Goal: Information Seeking & Learning: Compare options

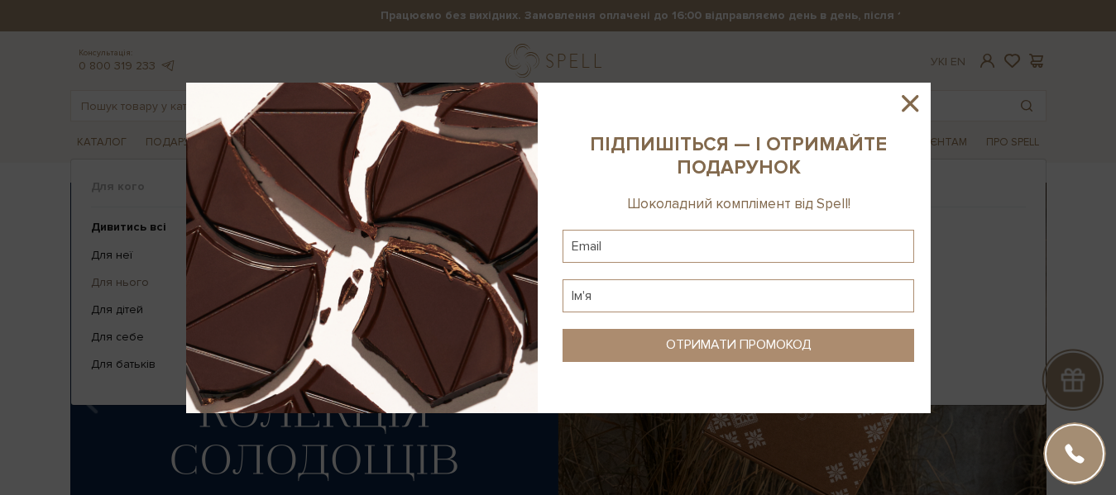
click at [107, 278] on div at bounding box center [558, 247] width 1116 height 495
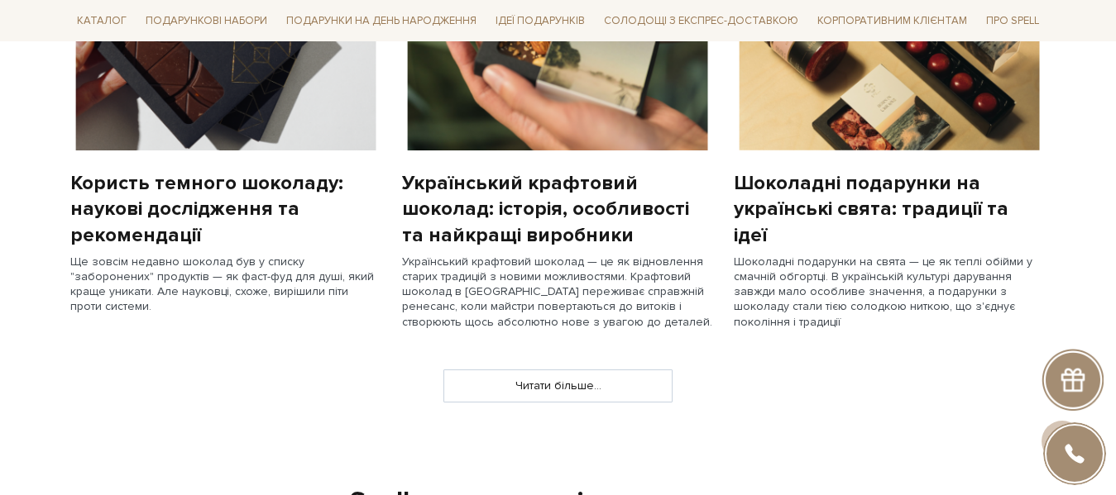
scroll to position [844, 0]
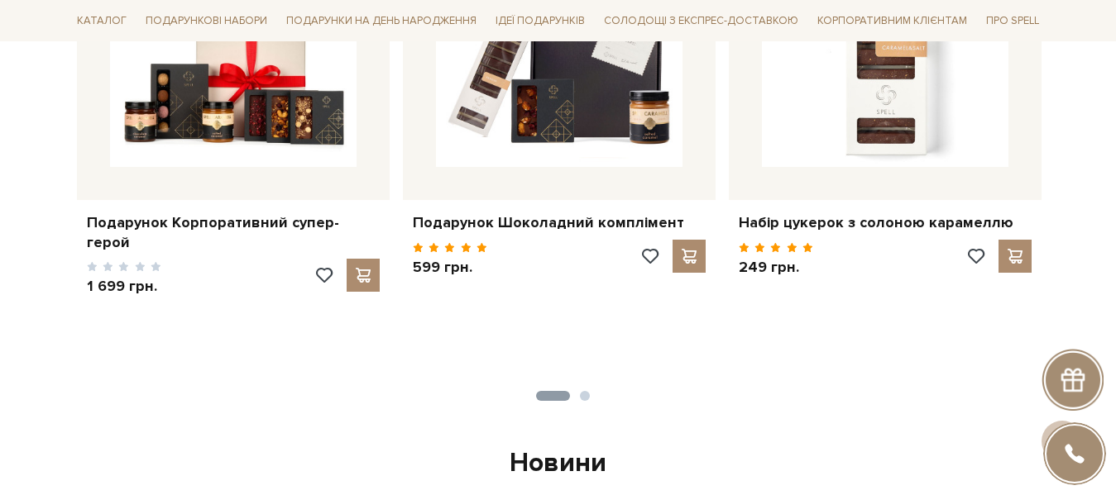
click at [584, 397] on button "2" at bounding box center [585, 396] width 10 height 10
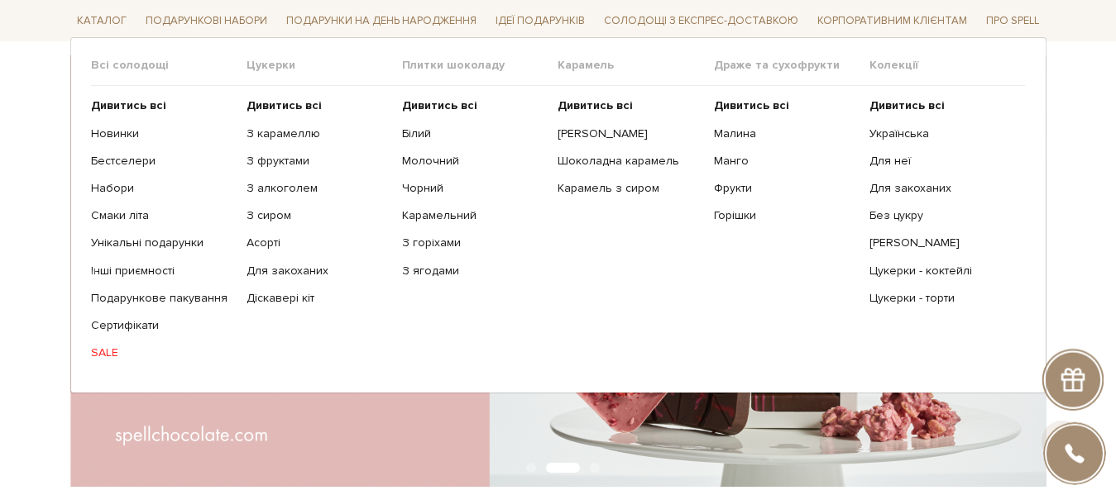
scroll to position [169, 0]
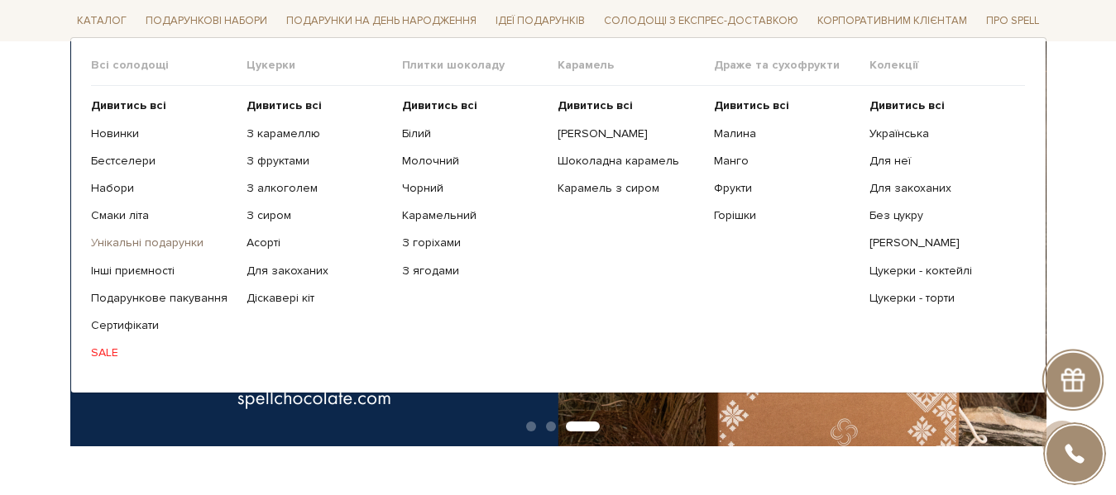
click at [112, 242] on link "Унікальні подарунки" at bounding box center [162, 243] width 143 height 15
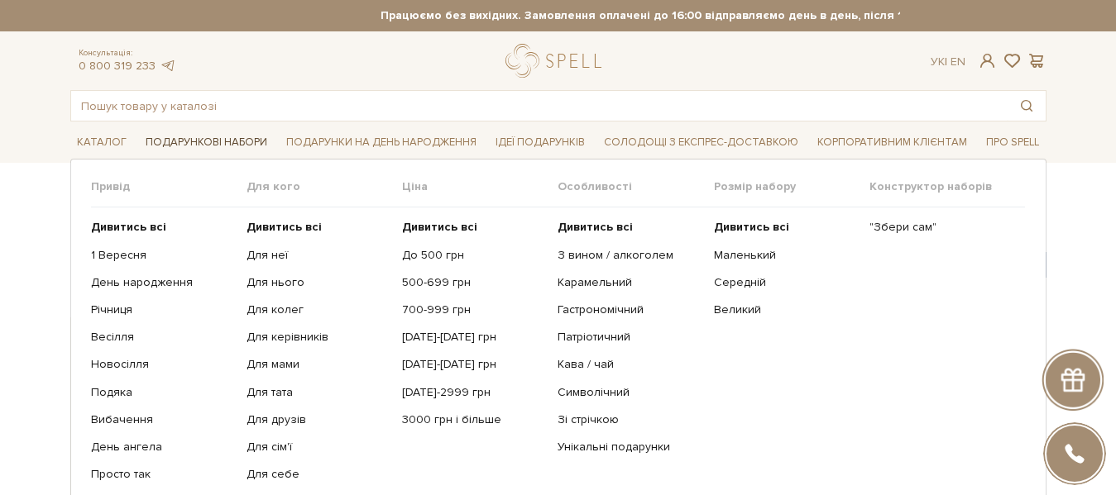
click at [199, 143] on span "Подарункові набори" at bounding box center [206, 143] width 135 height 26
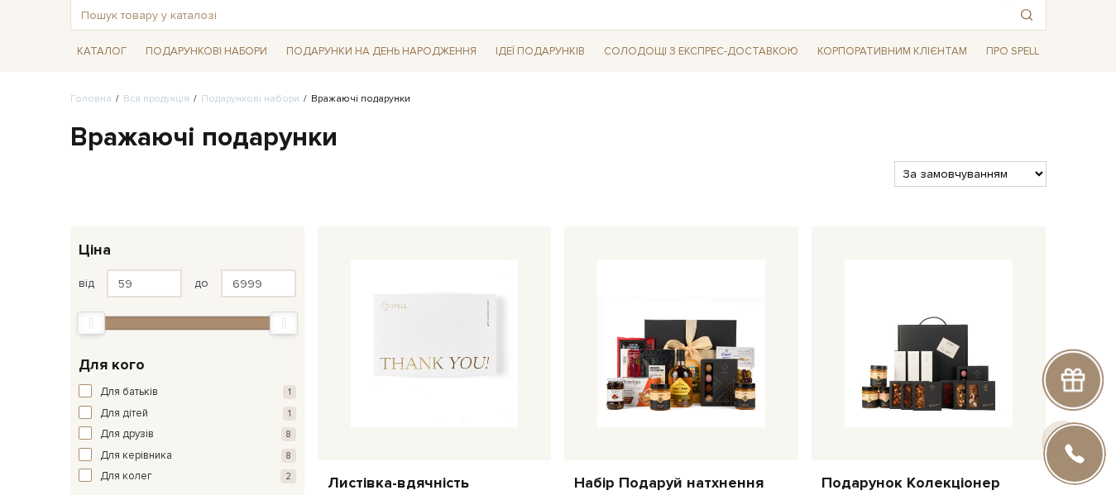
scroll to position [169, 0]
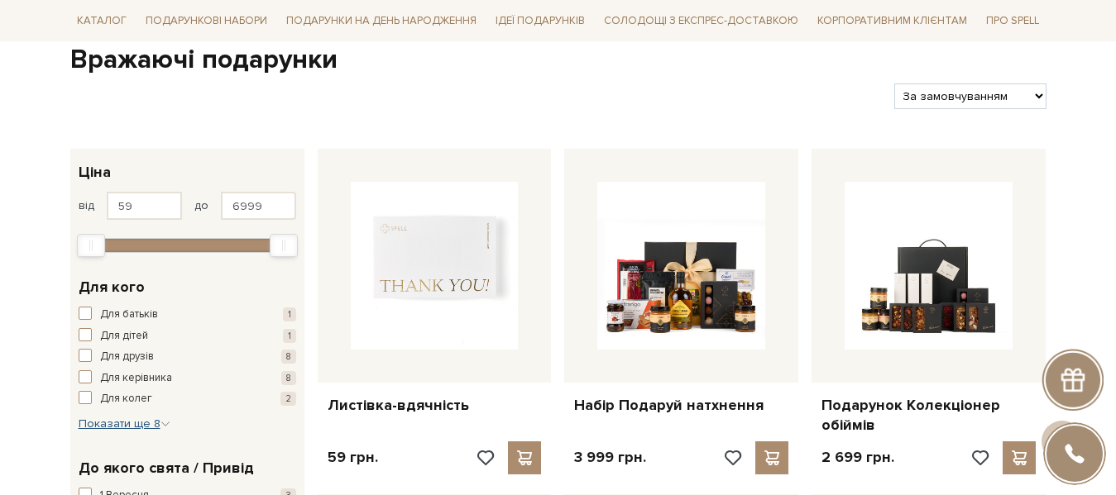
click at [159, 424] on span "Показати ще 8" at bounding box center [125, 424] width 92 height 14
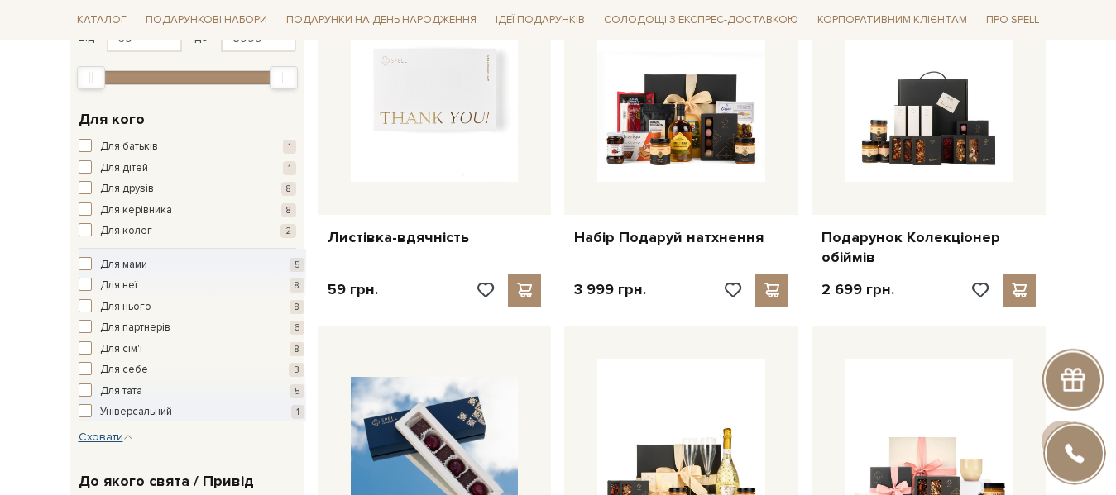
scroll to position [337, 0]
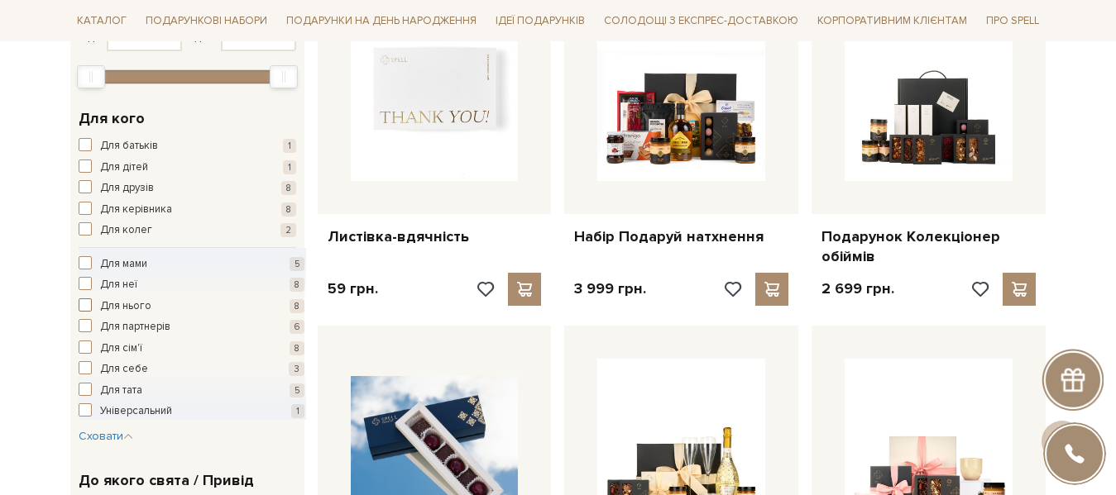
click at [84, 307] on span "button" at bounding box center [85, 305] width 13 height 13
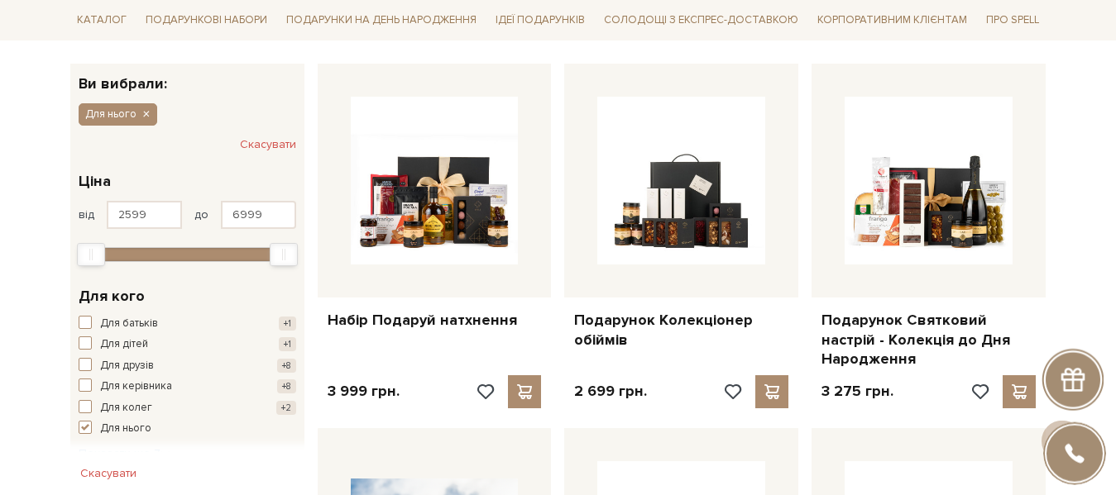
scroll to position [253, 0]
click at [83, 428] on span "button" at bounding box center [85, 428] width 13 height 13
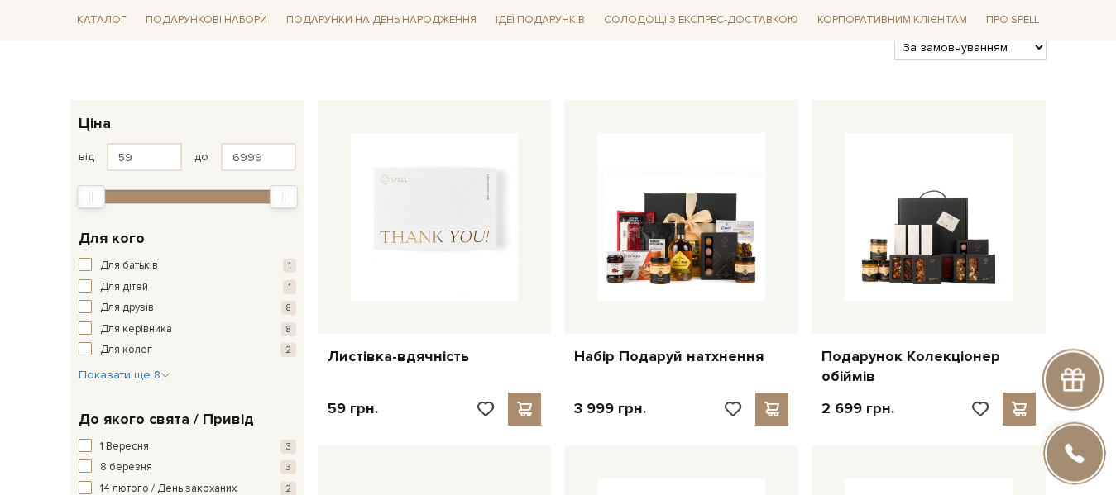
scroll to position [253, 0]
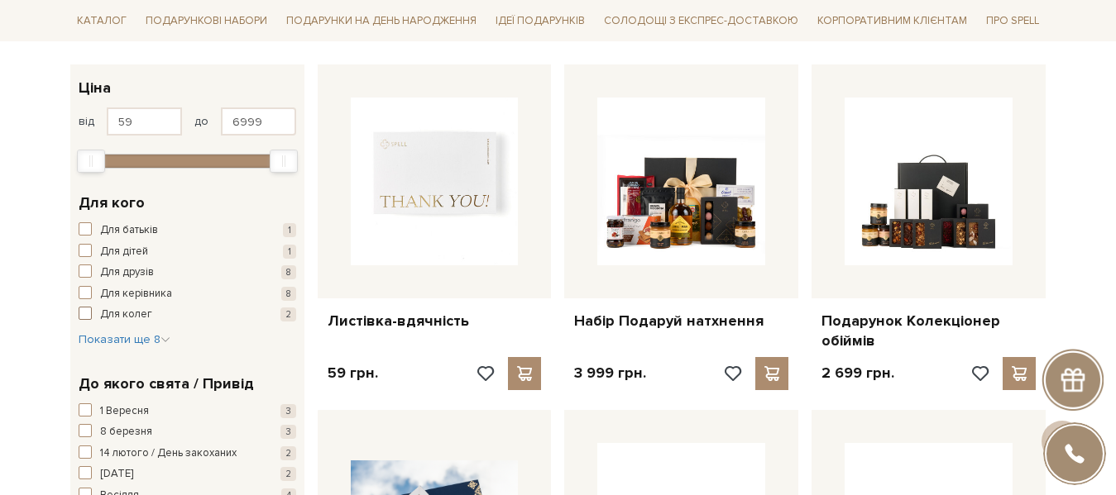
click at [88, 319] on span "button" at bounding box center [85, 313] width 13 height 13
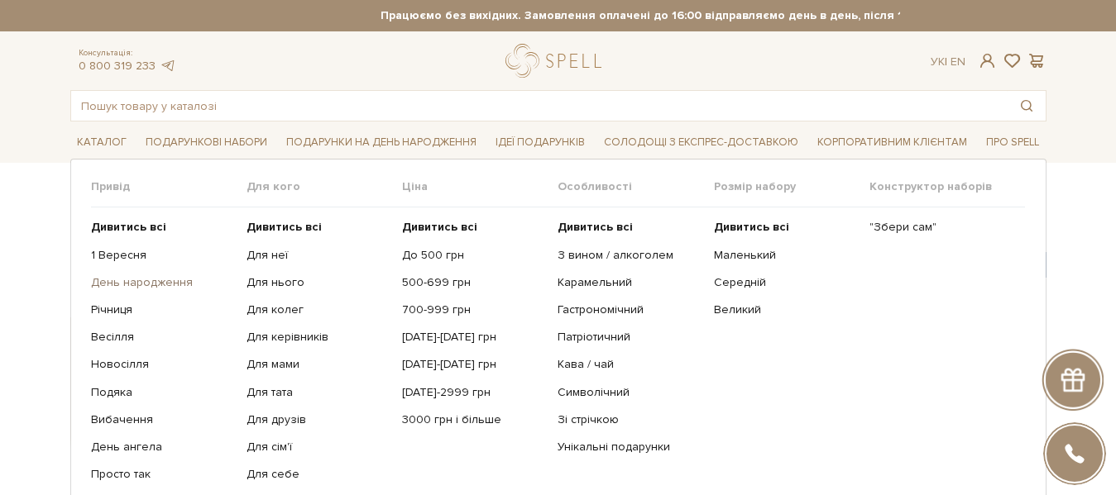
click at [129, 282] on link "День народження" at bounding box center [162, 282] width 143 height 15
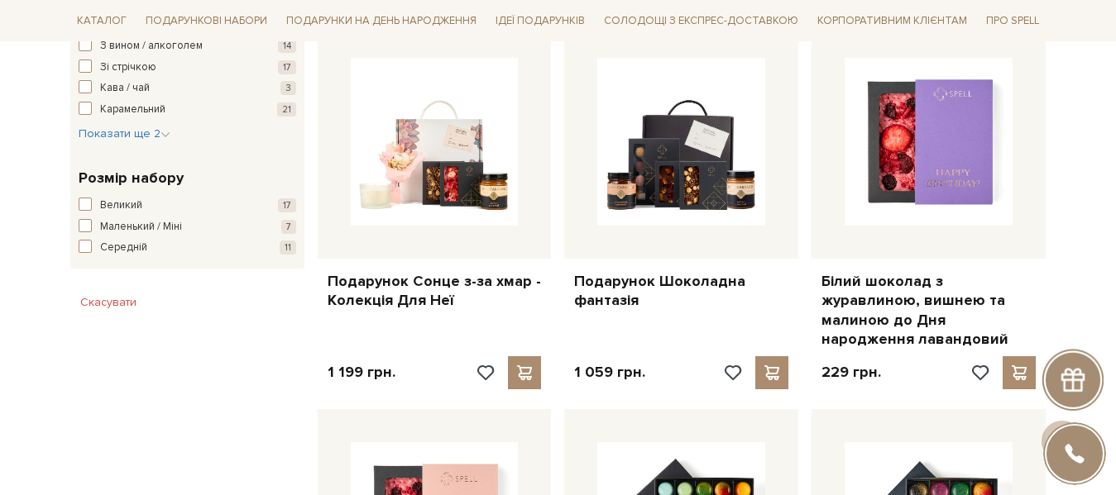
scroll to position [1012, 0]
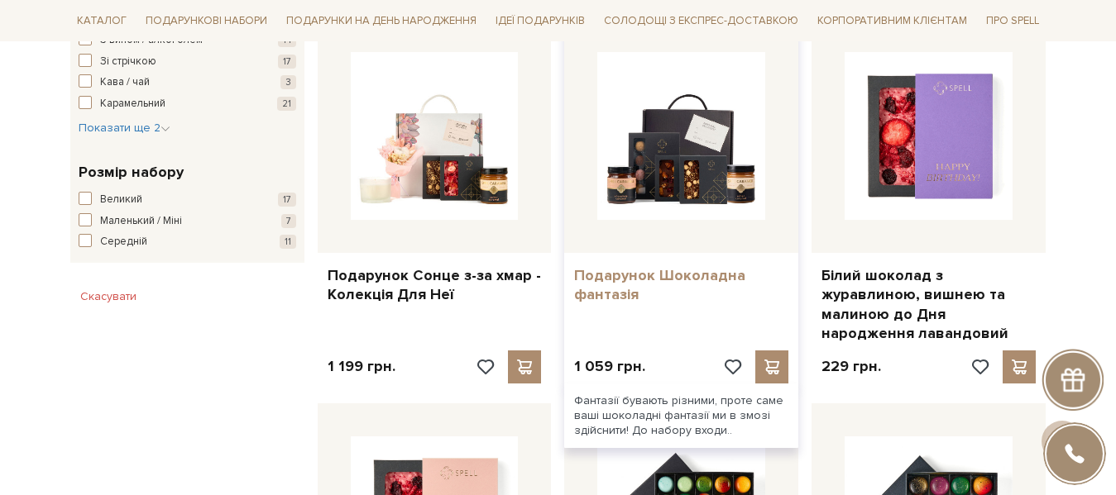
click at [619, 275] on link "Подарунок Шоколадна фантазія" at bounding box center [681, 285] width 214 height 39
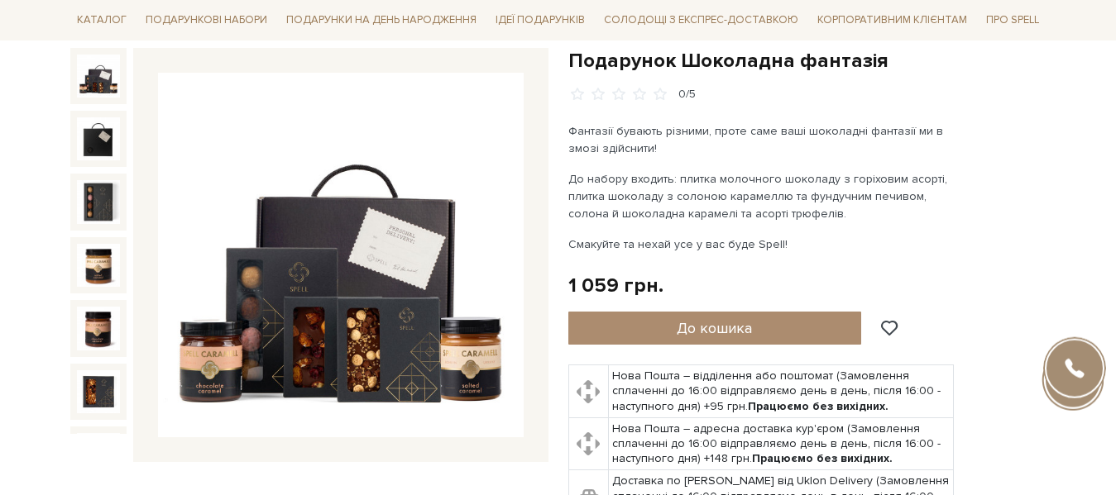
scroll to position [169, 0]
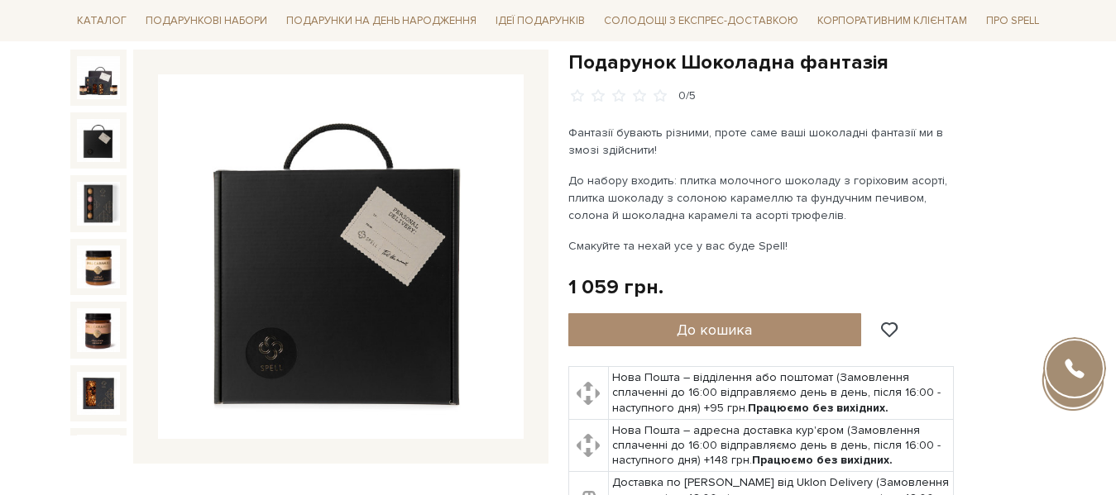
click at [90, 122] on img at bounding box center [98, 140] width 43 height 43
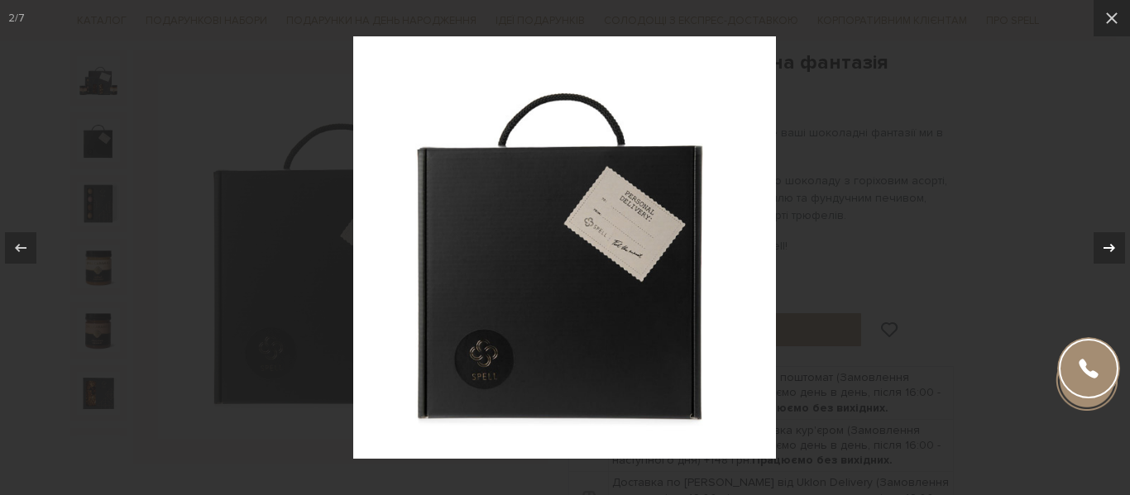
click at [1107, 251] on icon at bounding box center [1109, 248] width 20 height 20
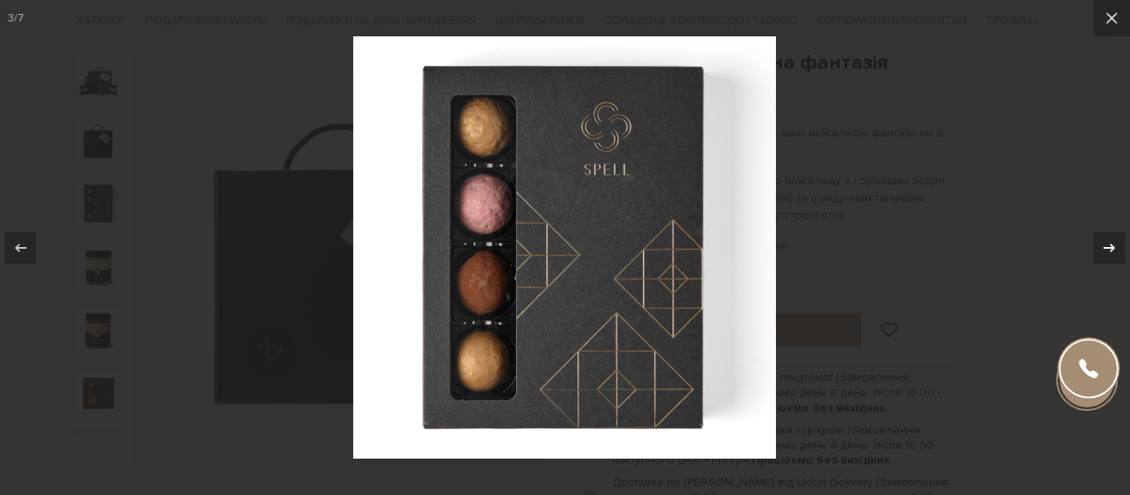
click at [1107, 251] on div "3 / 7" at bounding box center [565, 247] width 1130 height 495
click at [1107, 246] on icon at bounding box center [1109, 248] width 20 height 20
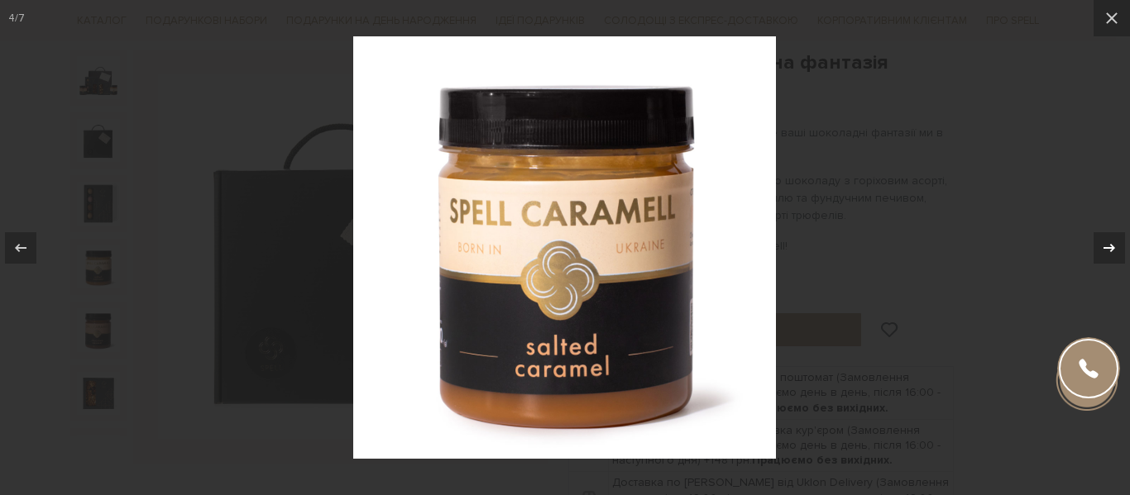
click at [1107, 246] on icon at bounding box center [1109, 248] width 20 height 20
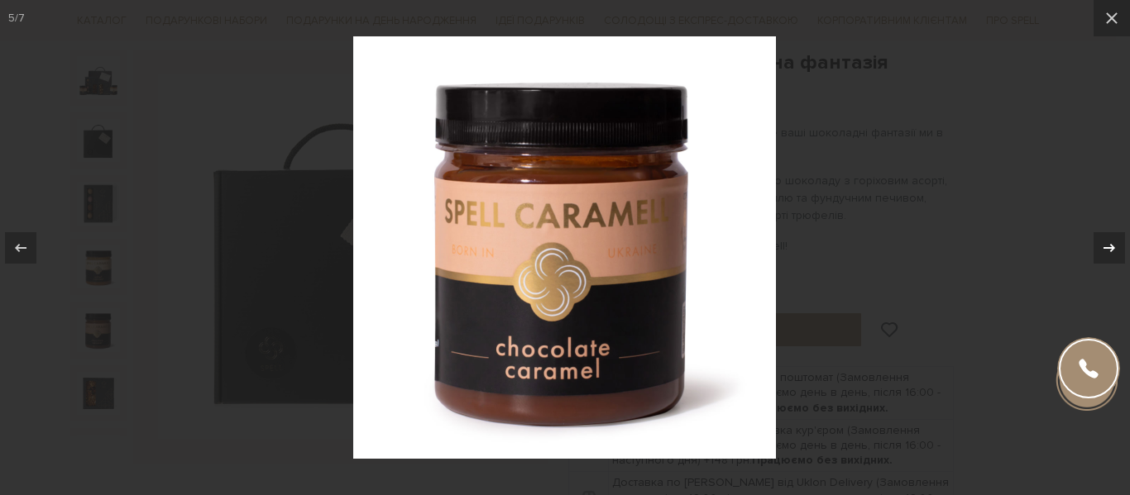
click at [1107, 246] on icon at bounding box center [1109, 248] width 20 height 20
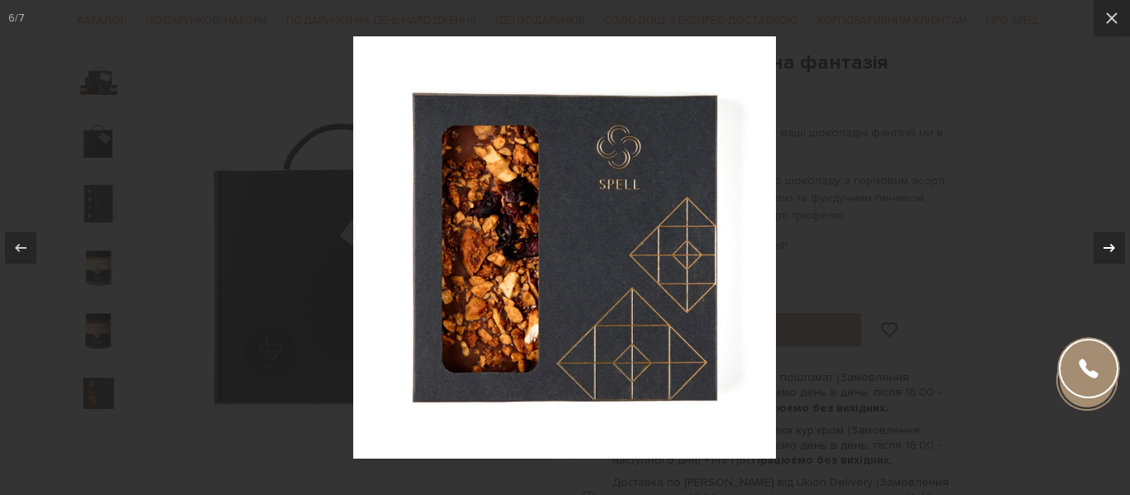
click at [1107, 246] on icon at bounding box center [1109, 248] width 20 height 20
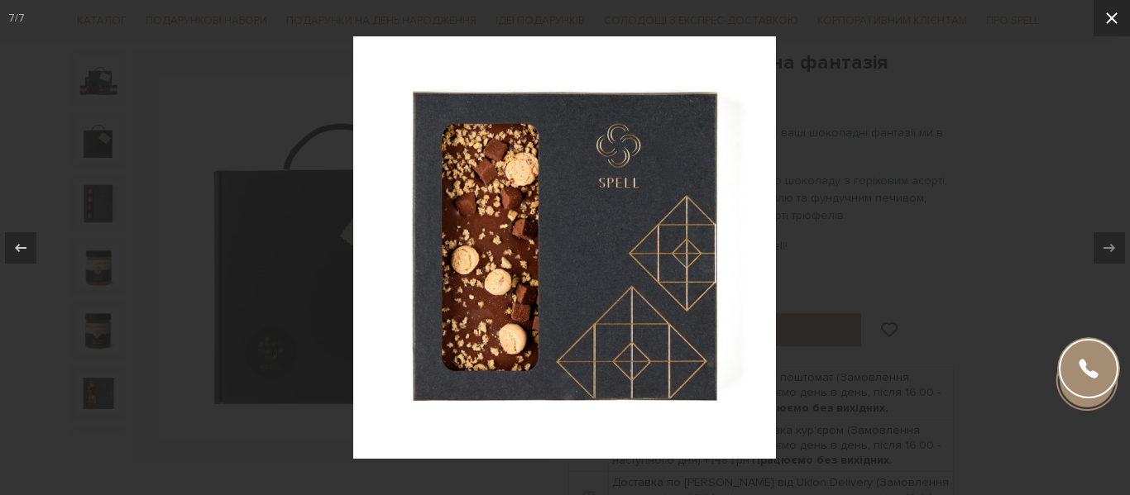
click at [1112, 22] on icon at bounding box center [1112, 18] width 20 height 20
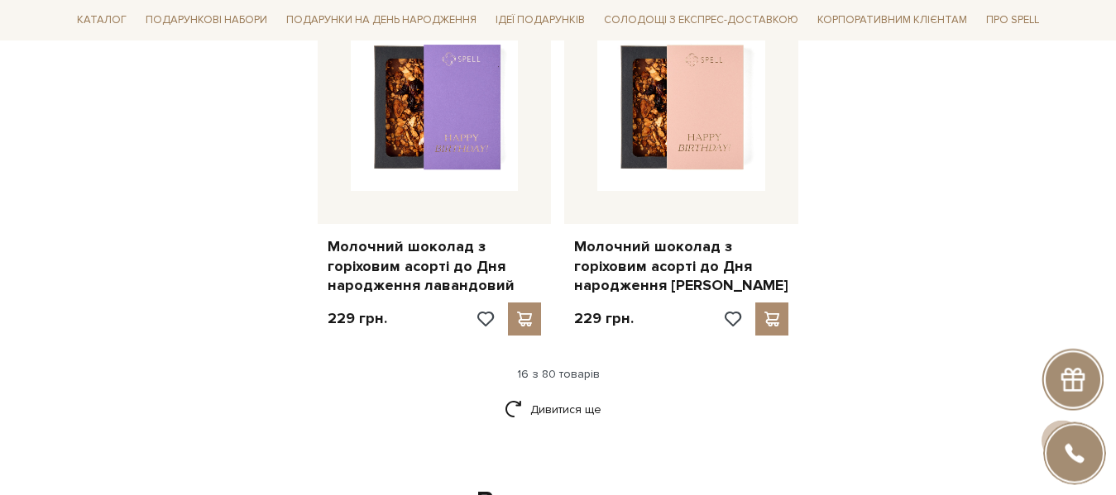
scroll to position [2193, 0]
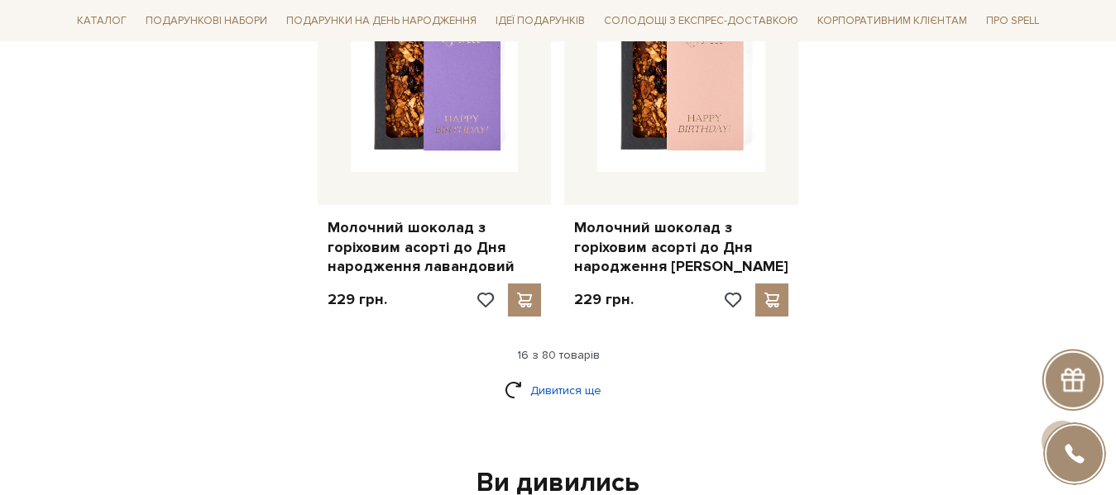
click at [543, 376] on link "Дивитися ще" at bounding box center [559, 390] width 108 height 29
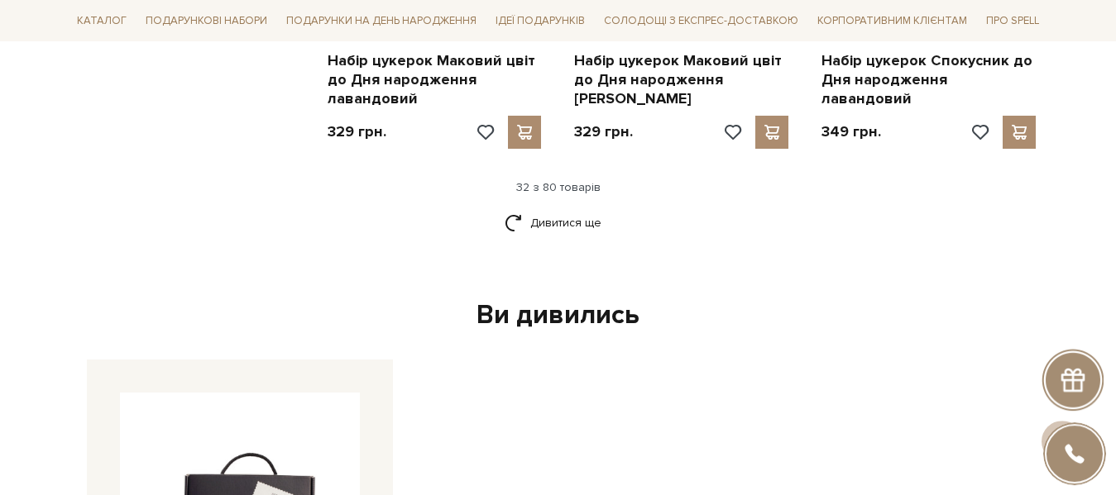
scroll to position [4218, 0]
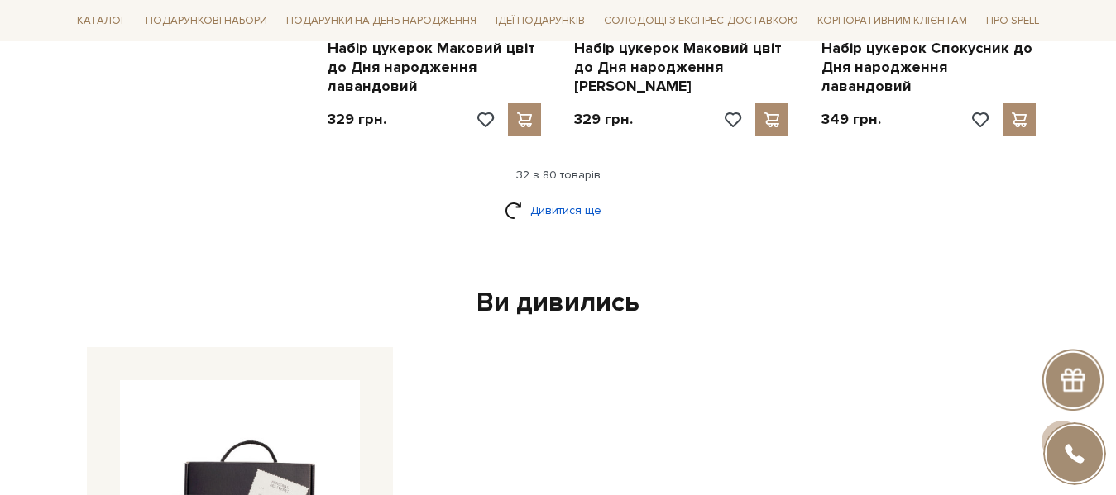
click at [538, 196] on link "Дивитися ще" at bounding box center [559, 210] width 108 height 29
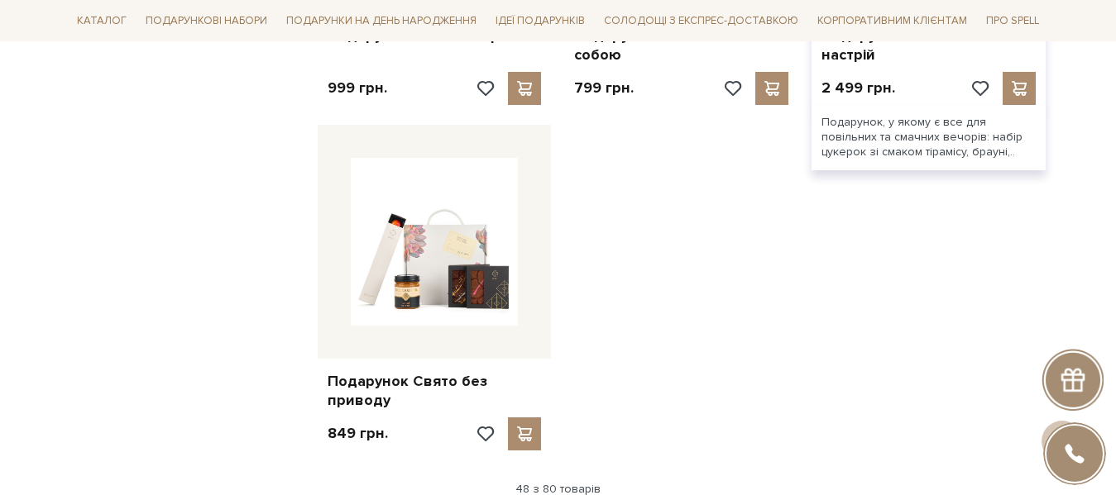
scroll to position [6159, 0]
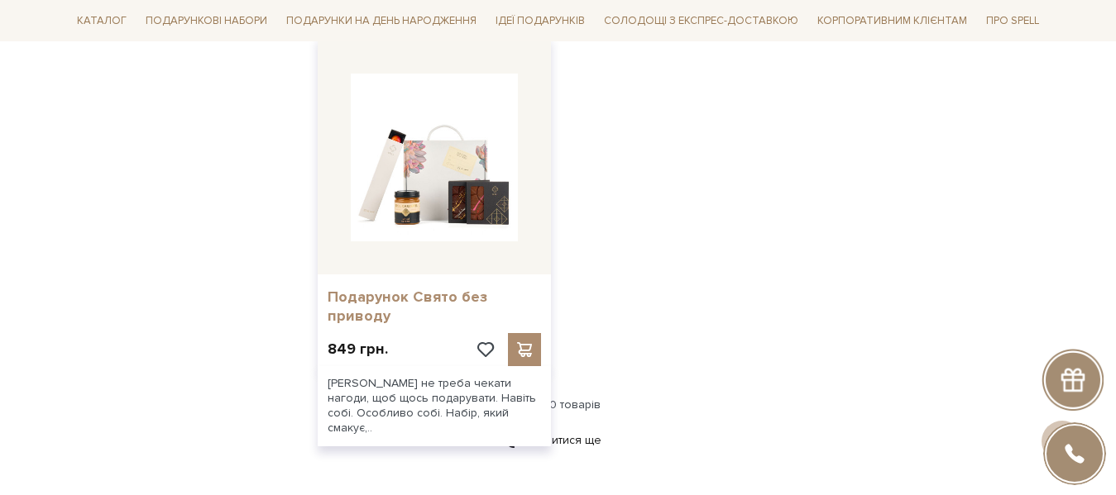
click at [374, 288] on link "Подарунок Свято без приводу" at bounding box center [435, 307] width 214 height 39
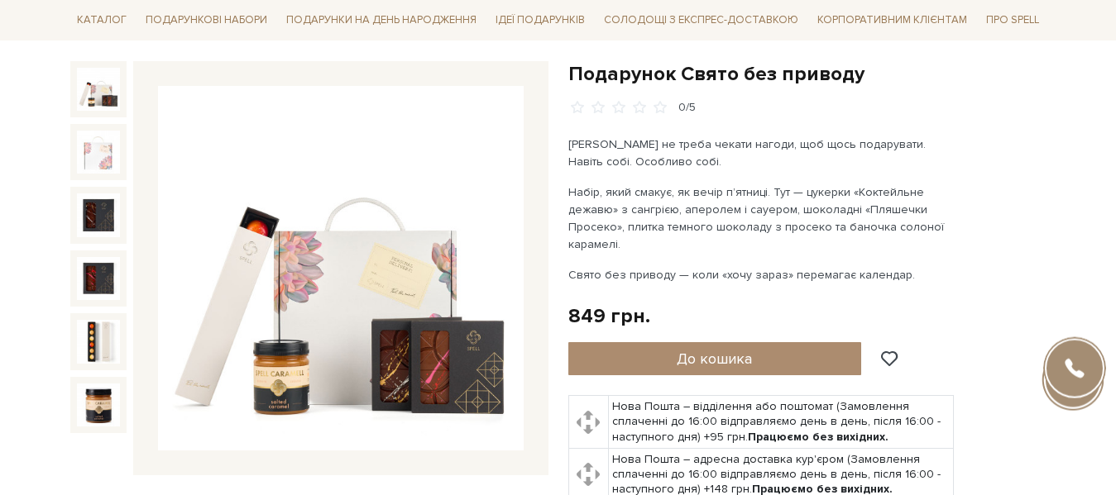
scroll to position [169, 0]
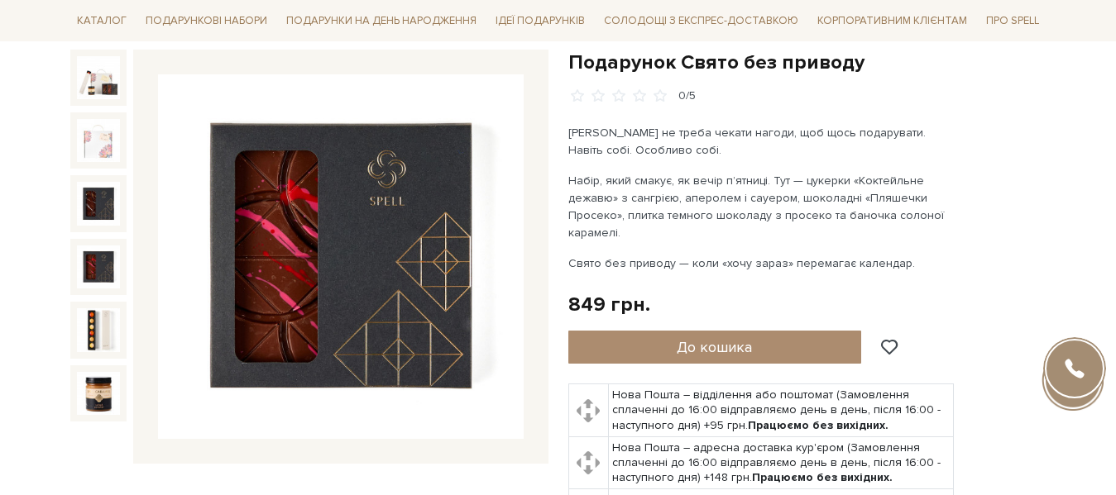
click at [330, 254] on img at bounding box center [341, 257] width 366 height 366
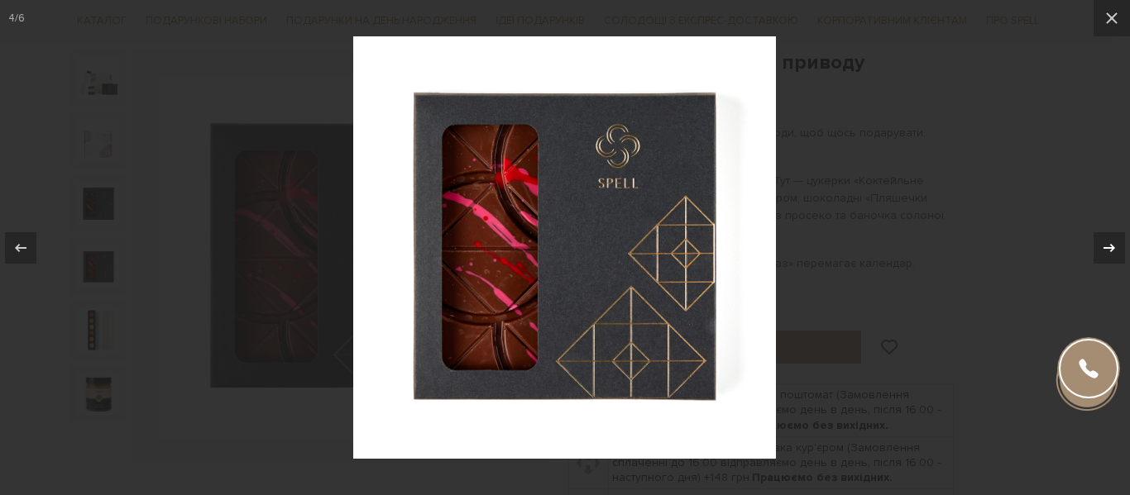
click at [1112, 246] on icon at bounding box center [1109, 247] width 12 height 8
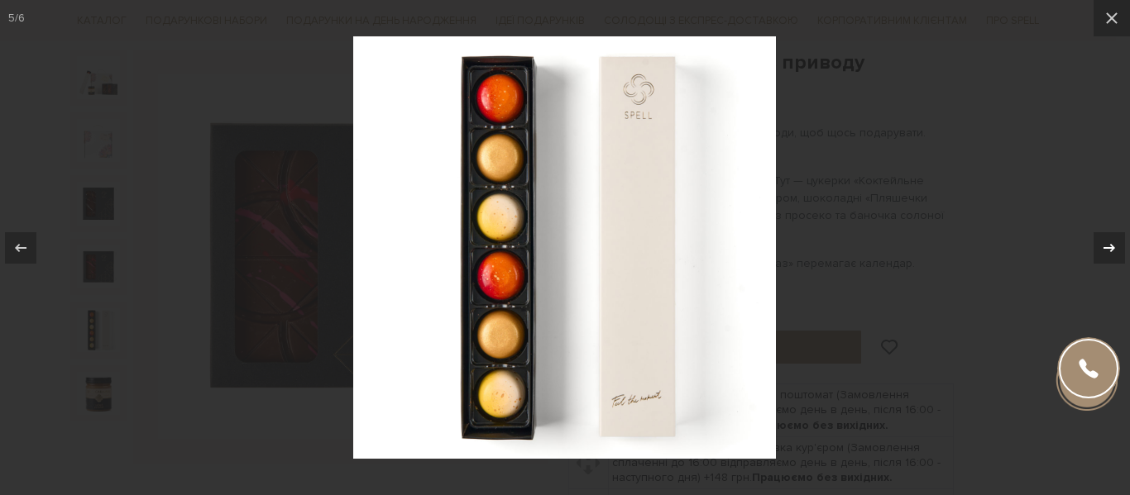
click at [1112, 246] on icon at bounding box center [1109, 247] width 12 height 8
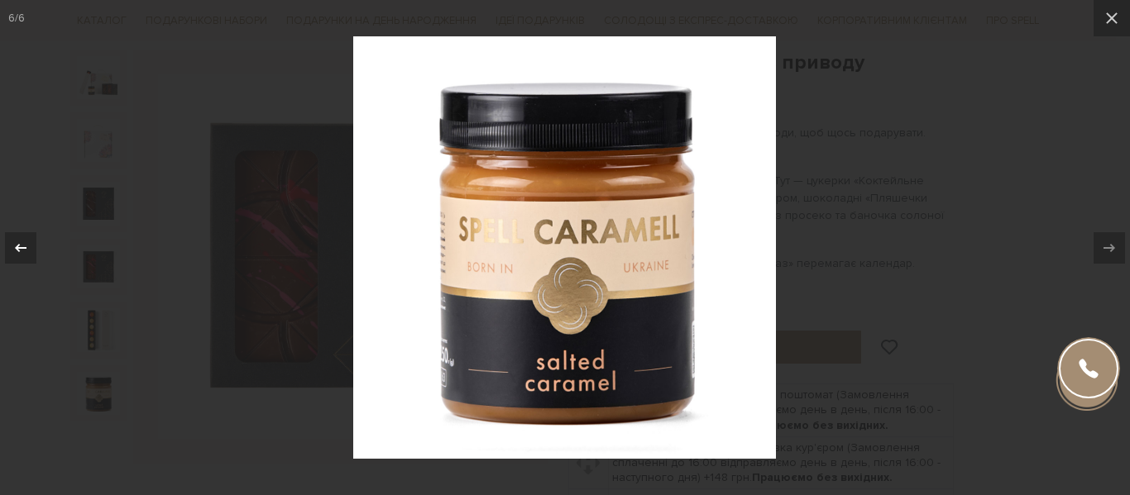
click at [12, 243] on icon at bounding box center [21, 248] width 20 height 20
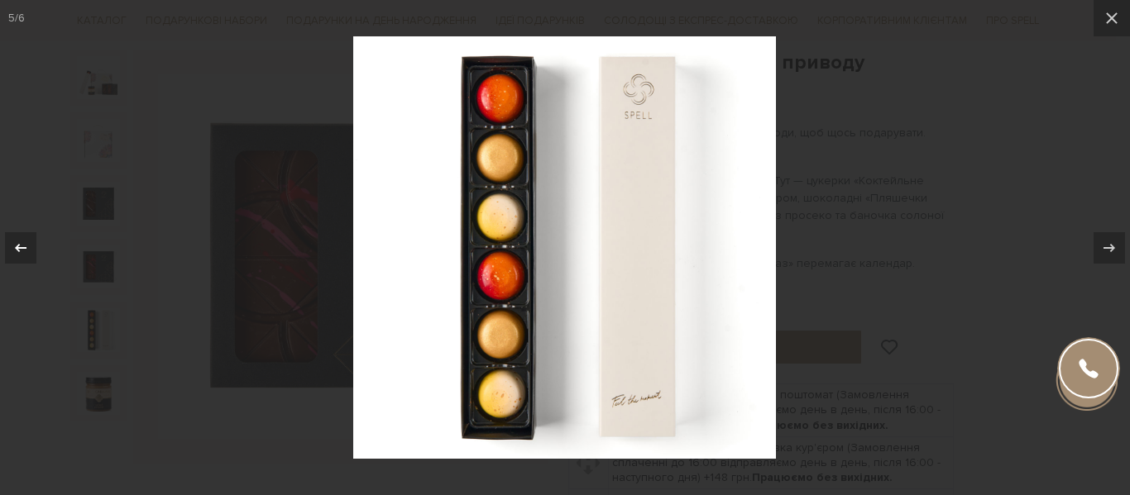
click at [12, 243] on icon at bounding box center [21, 248] width 20 height 20
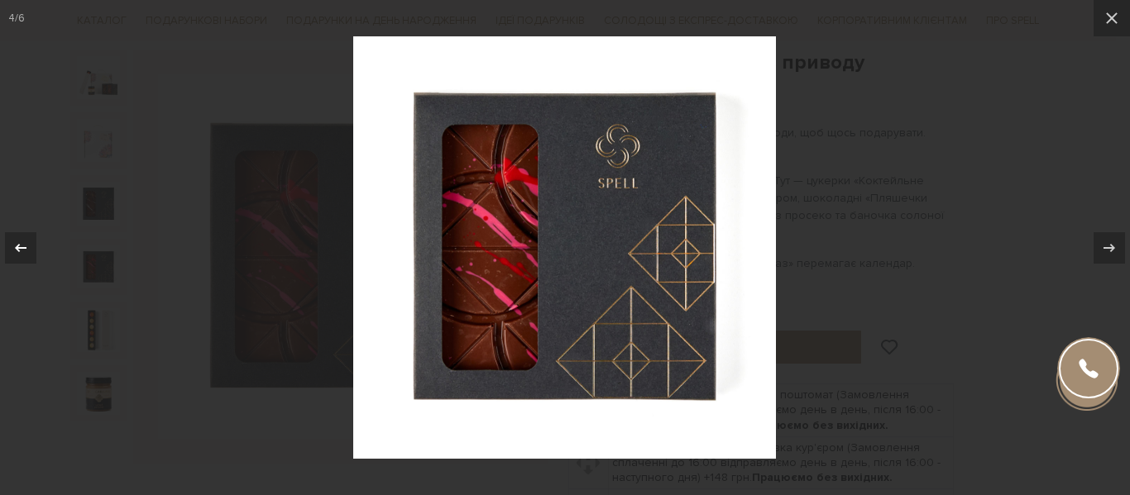
click at [12, 243] on icon at bounding box center [21, 248] width 20 height 20
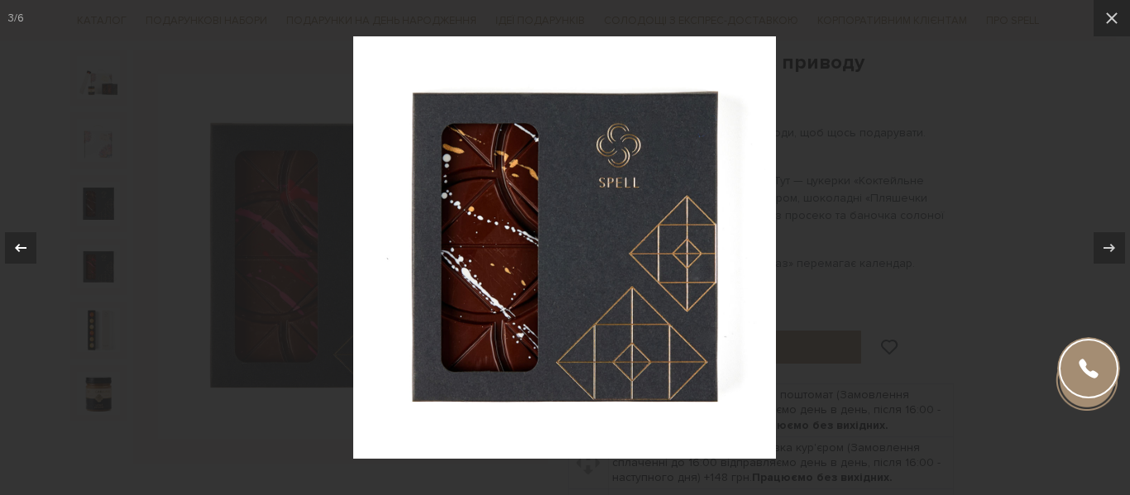
click at [12, 243] on icon at bounding box center [21, 248] width 20 height 20
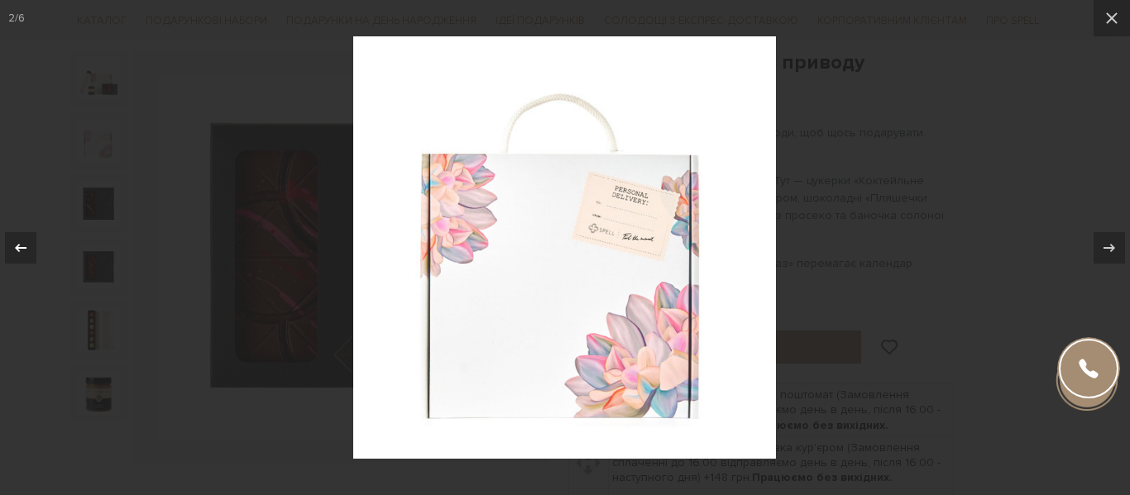
click at [12, 243] on icon at bounding box center [21, 248] width 20 height 20
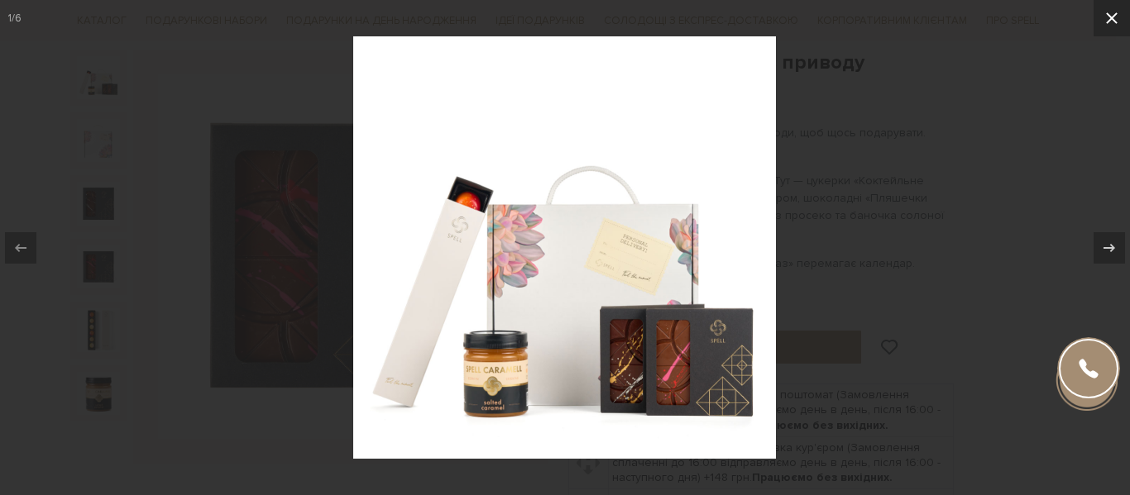
click at [1112, 14] on icon at bounding box center [1112, 18] width 20 height 20
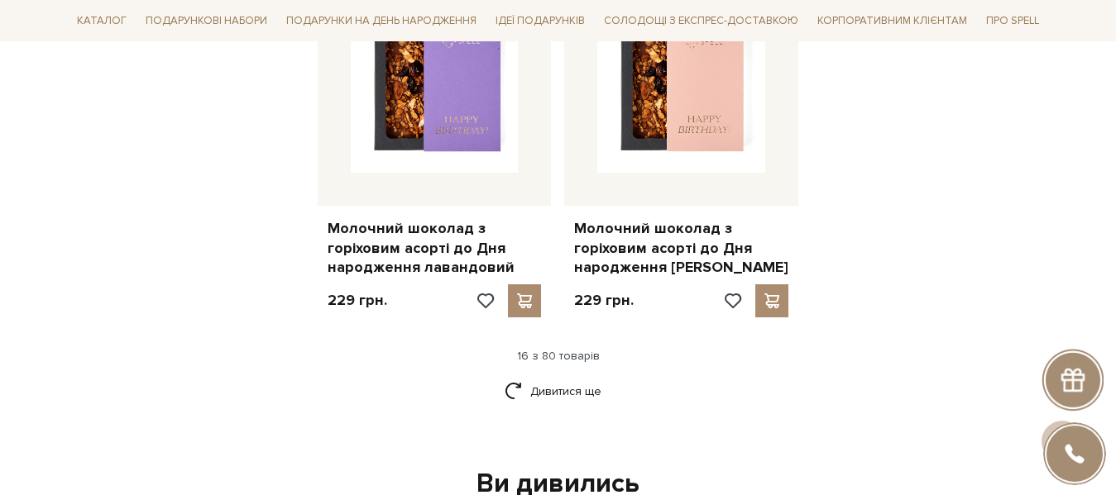
scroll to position [2217, 0]
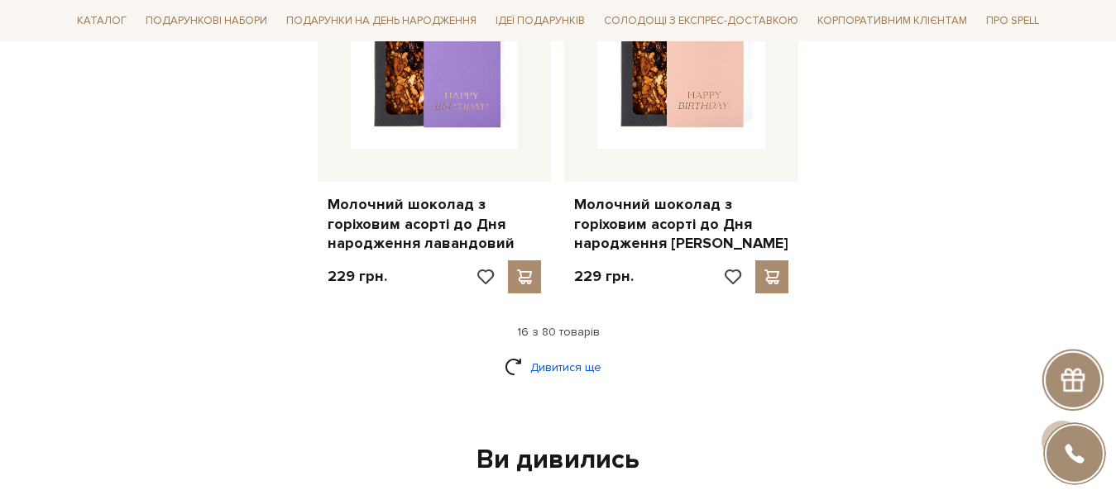
click at [534, 353] on link "Дивитися ще" at bounding box center [559, 367] width 108 height 29
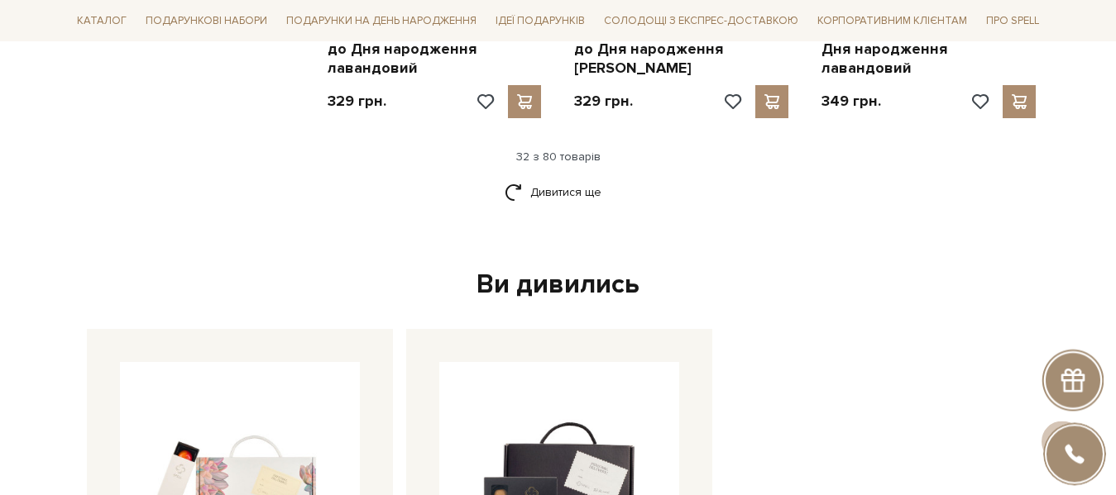
scroll to position [4241, 0]
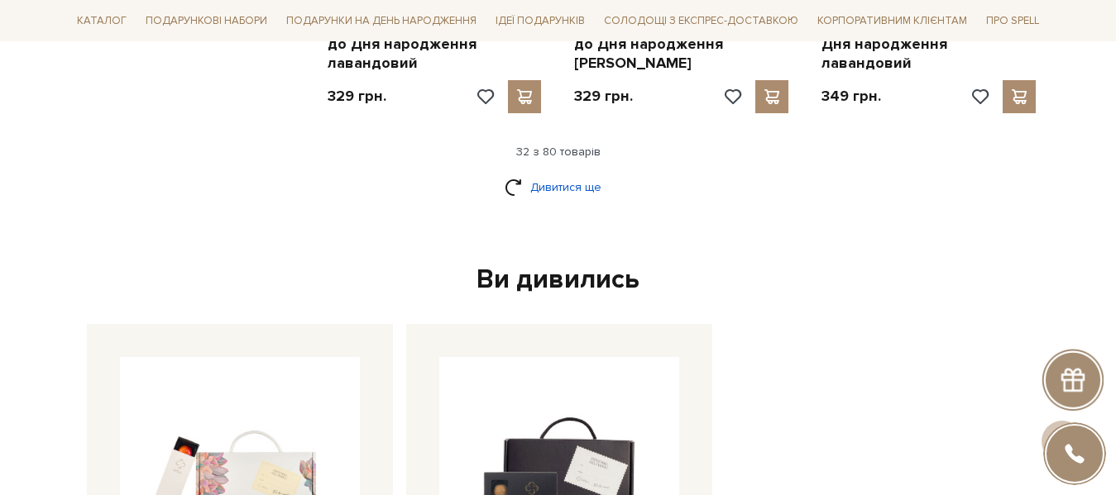
click at [548, 173] on link "Дивитися ще" at bounding box center [559, 187] width 108 height 29
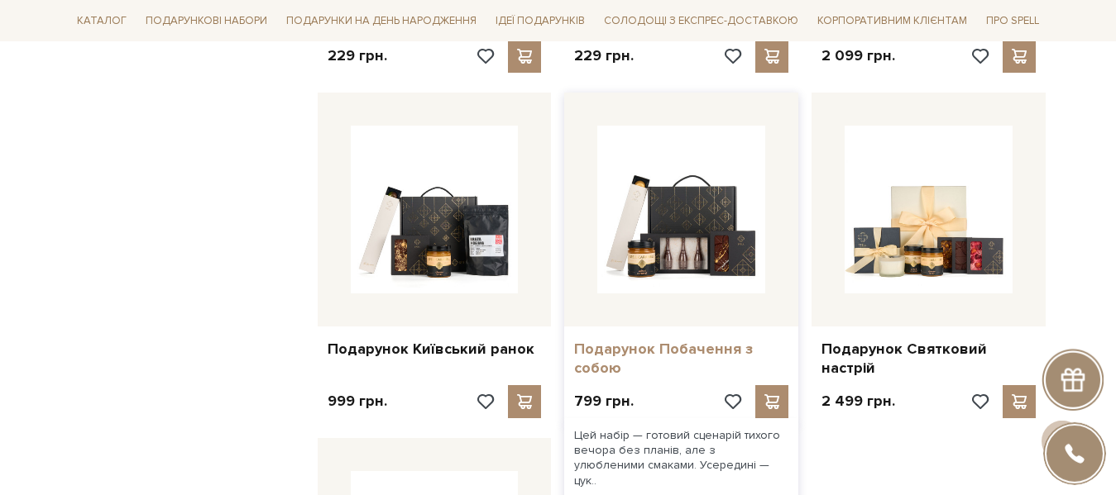
scroll to position [5760, 0]
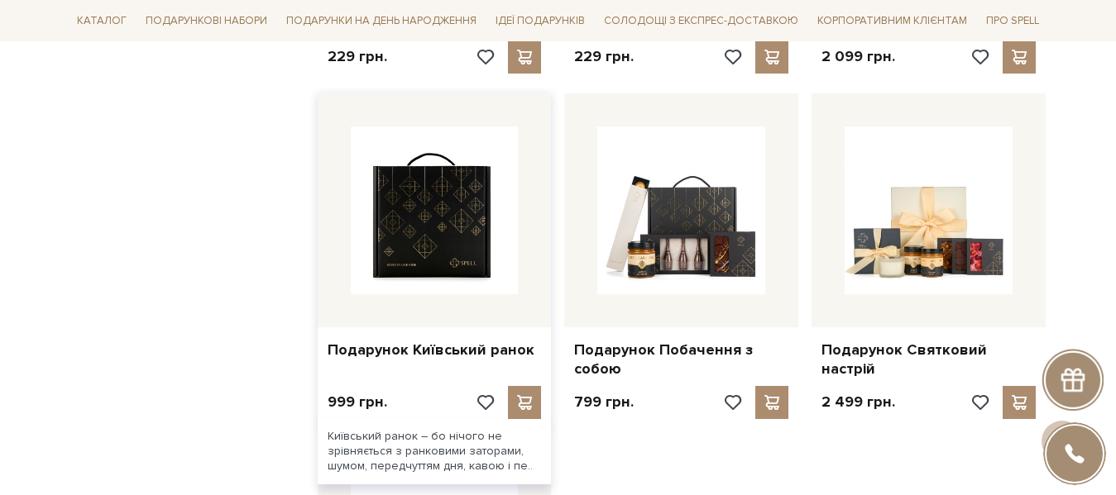
click at [447, 175] on img at bounding box center [435, 211] width 168 height 168
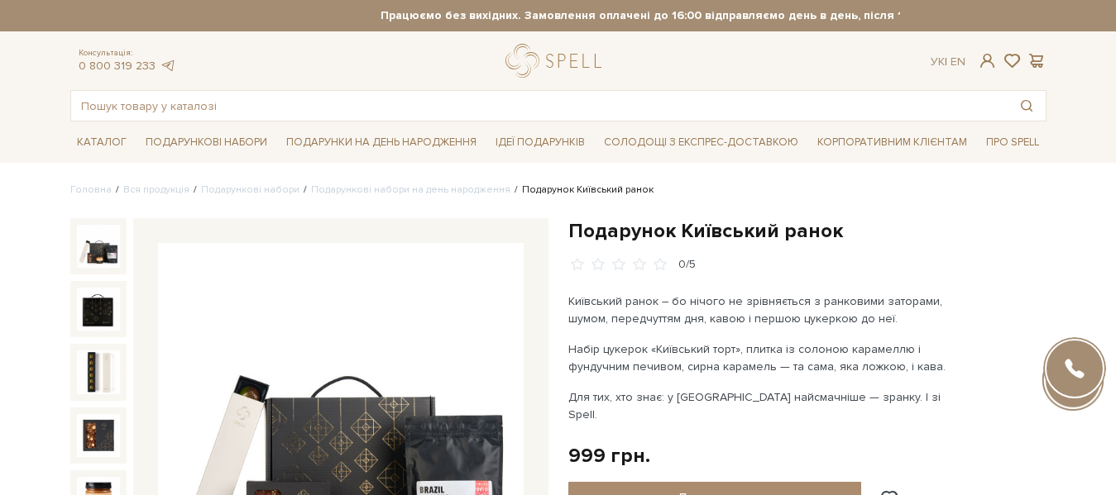
click at [342, 415] on img at bounding box center [341, 426] width 366 height 366
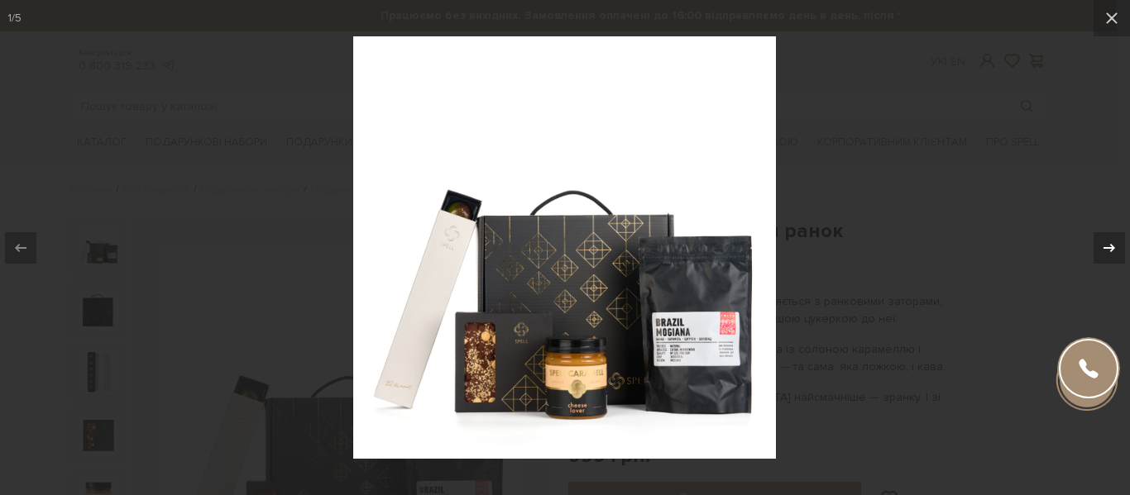
click at [1108, 250] on icon at bounding box center [1109, 248] width 20 height 20
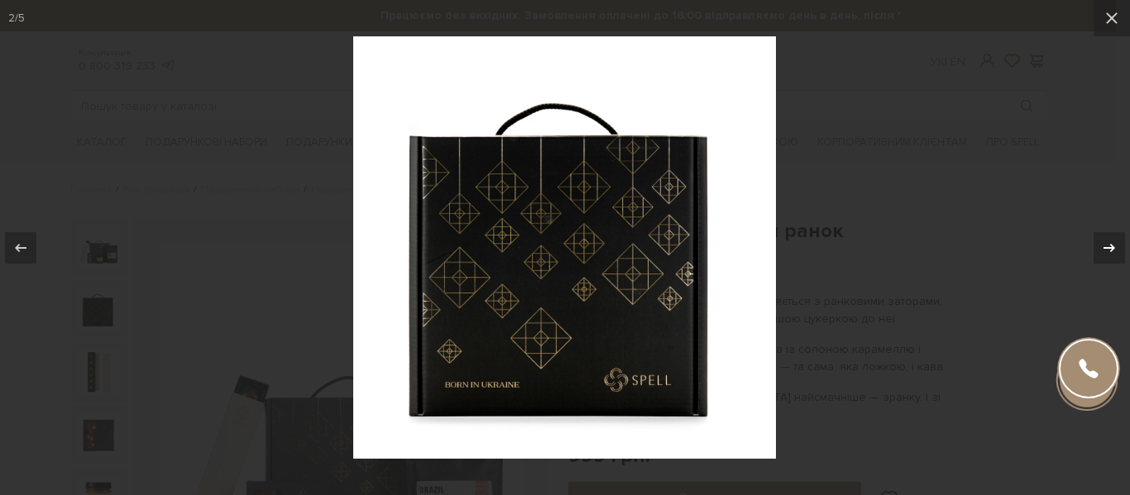
click at [1107, 250] on icon at bounding box center [1109, 248] width 20 height 20
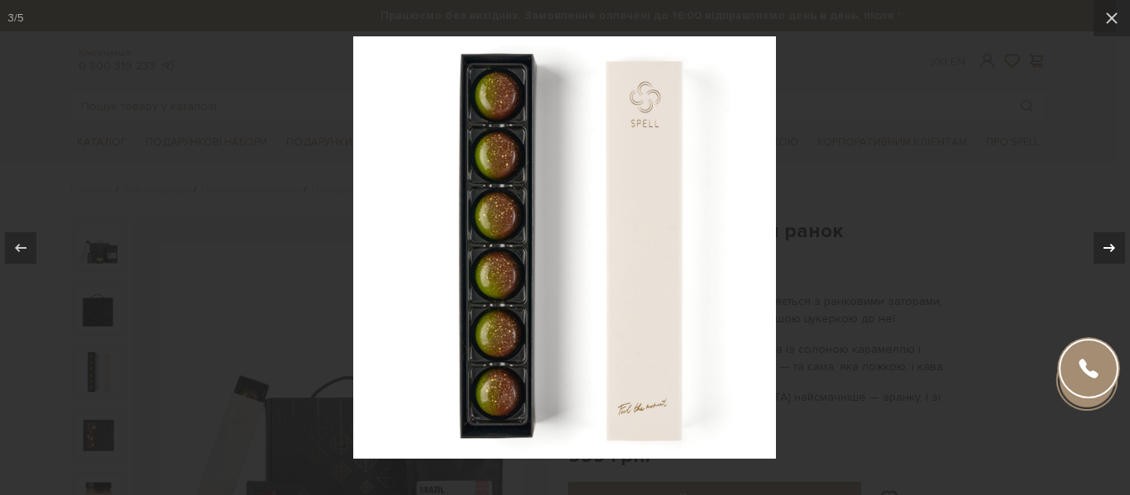
click at [1107, 249] on icon at bounding box center [1109, 248] width 20 height 20
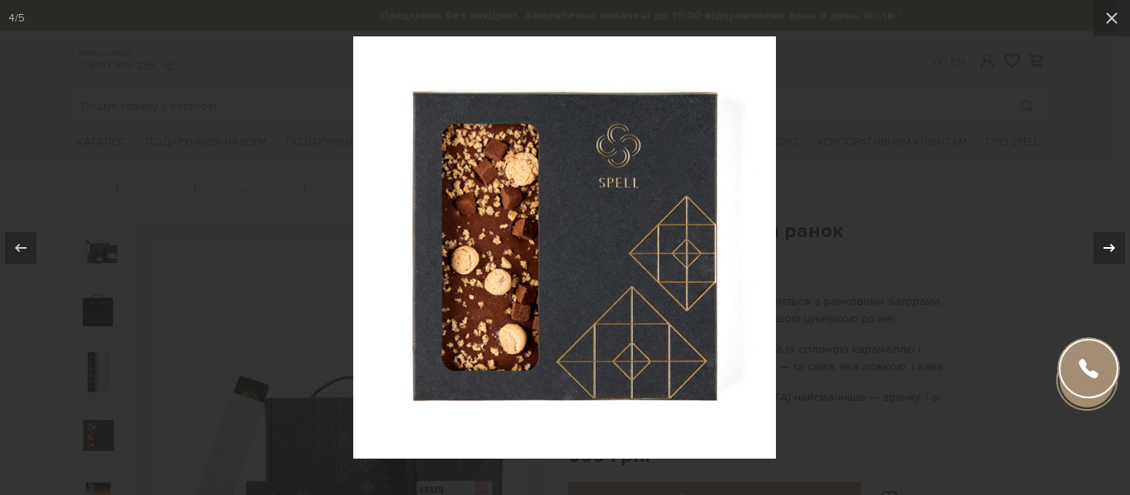
click at [1107, 249] on icon at bounding box center [1109, 248] width 20 height 20
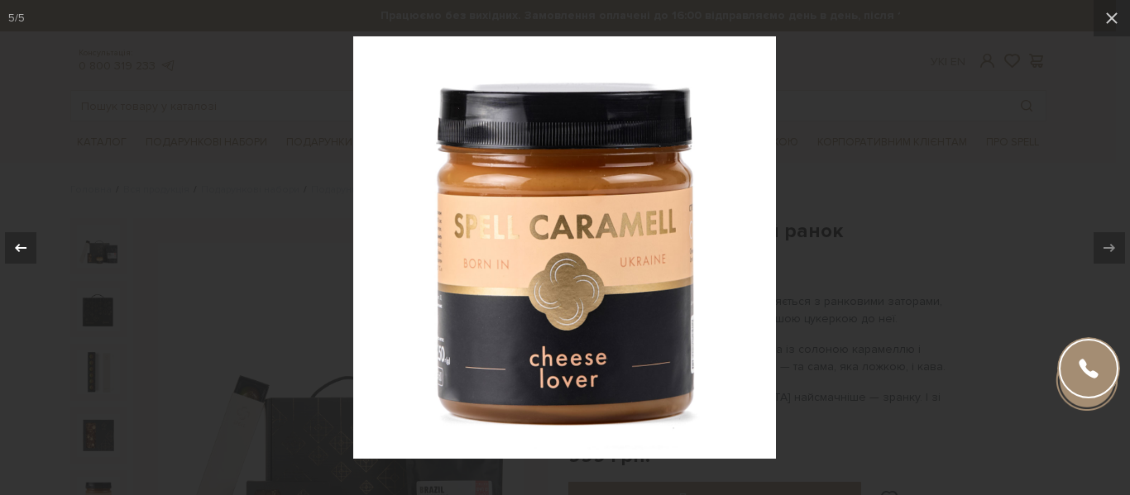
click at [22, 245] on icon at bounding box center [21, 248] width 20 height 20
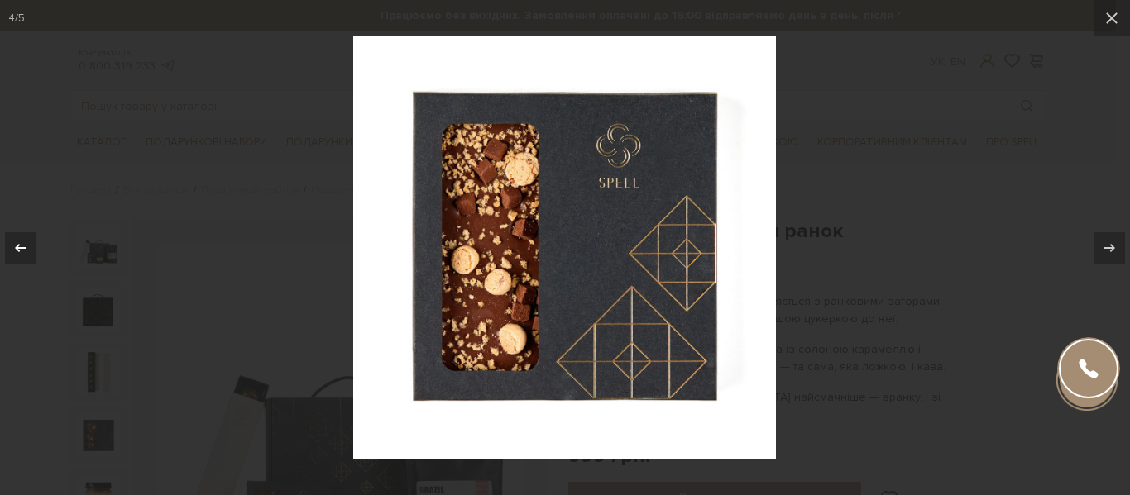
click at [22, 245] on icon at bounding box center [21, 248] width 20 height 20
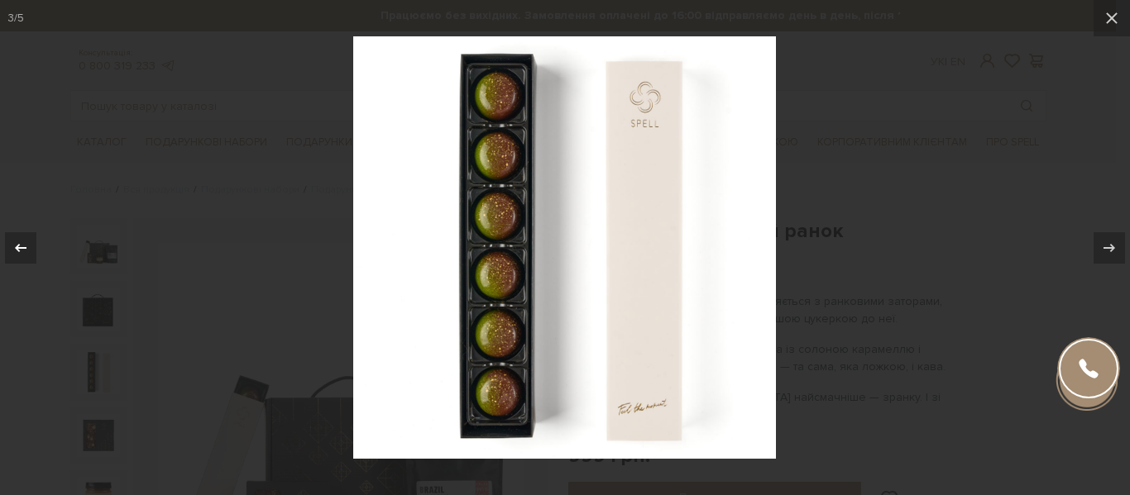
click at [22, 245] on icon at bounding box center [21, 248] width 20 height 20
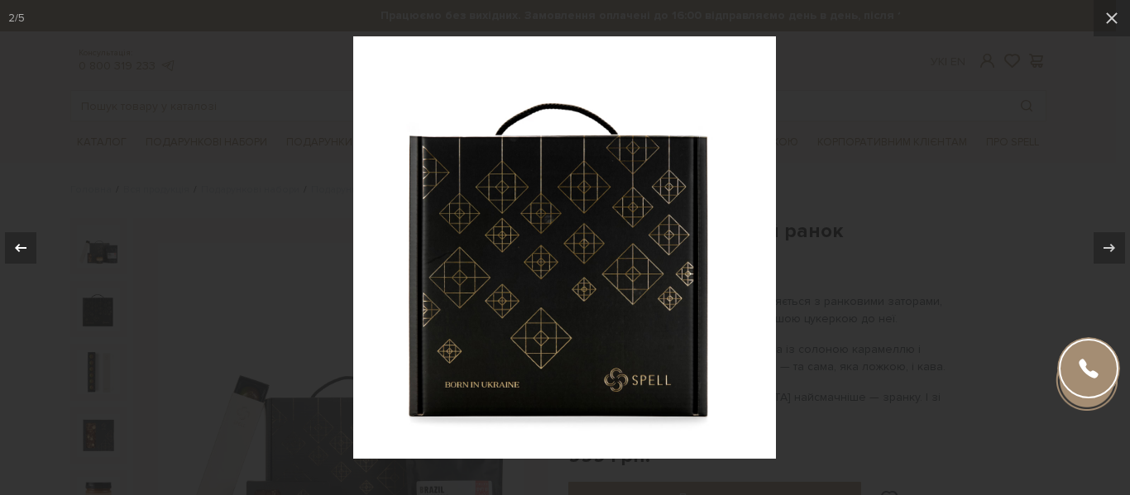
click at [21, 245] on icon at bounding box center [21, 248] width 20 height 20
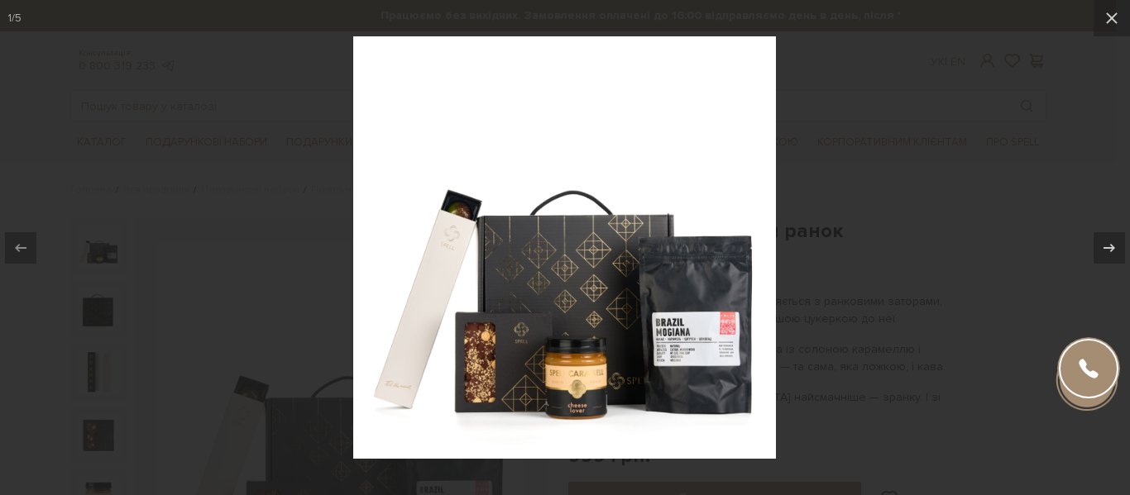
click at [677, 361] on img at bounding box center [564, 247] width 423 height 423
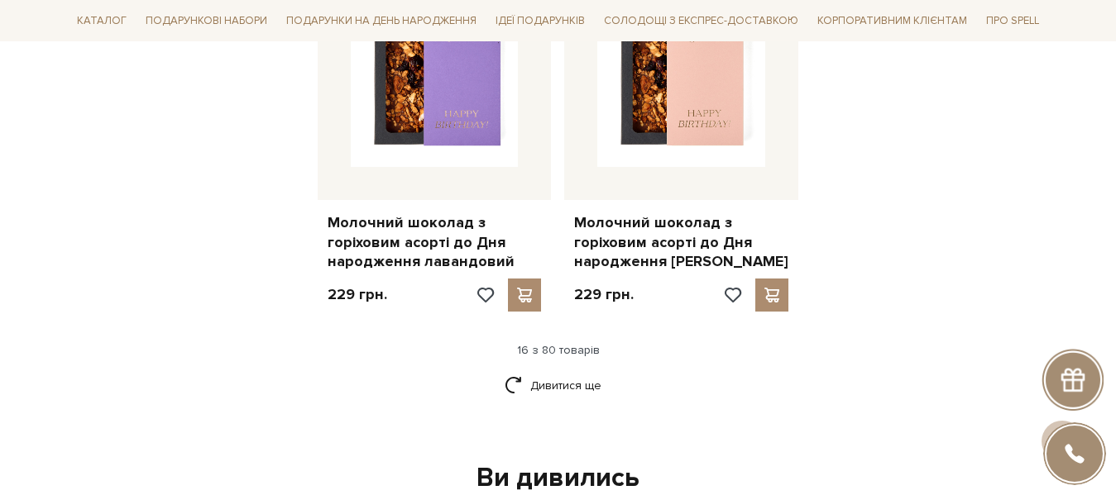
scroll to position [2223, 0]
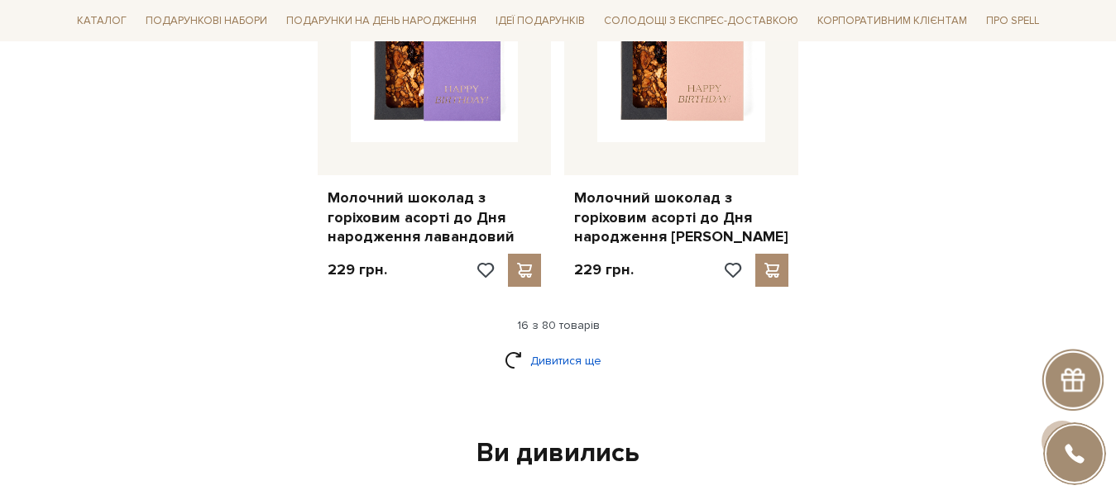
click at [548, 347] on link "Дивитися ще" at bounding box center [559, 361] width 108 height 29
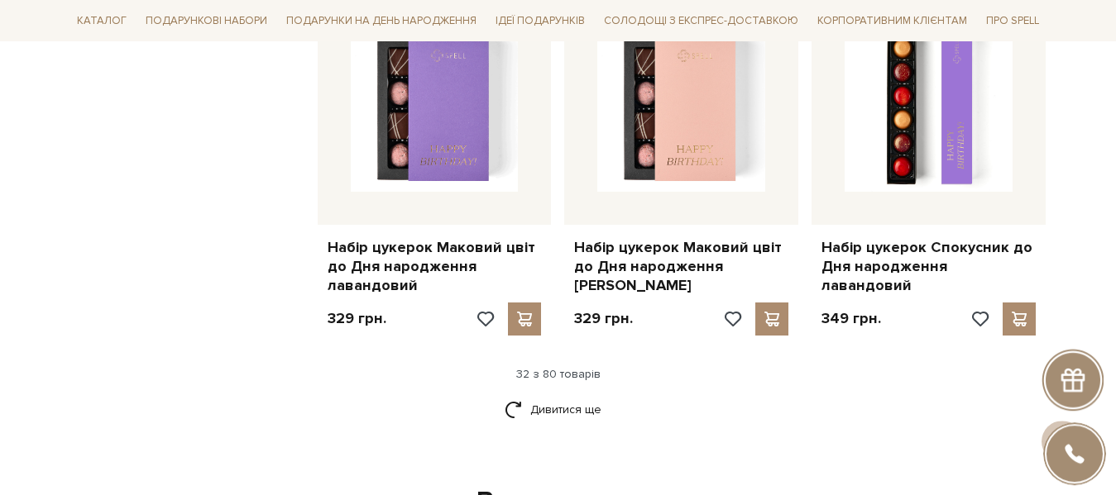
scroll to position [4079, 0]
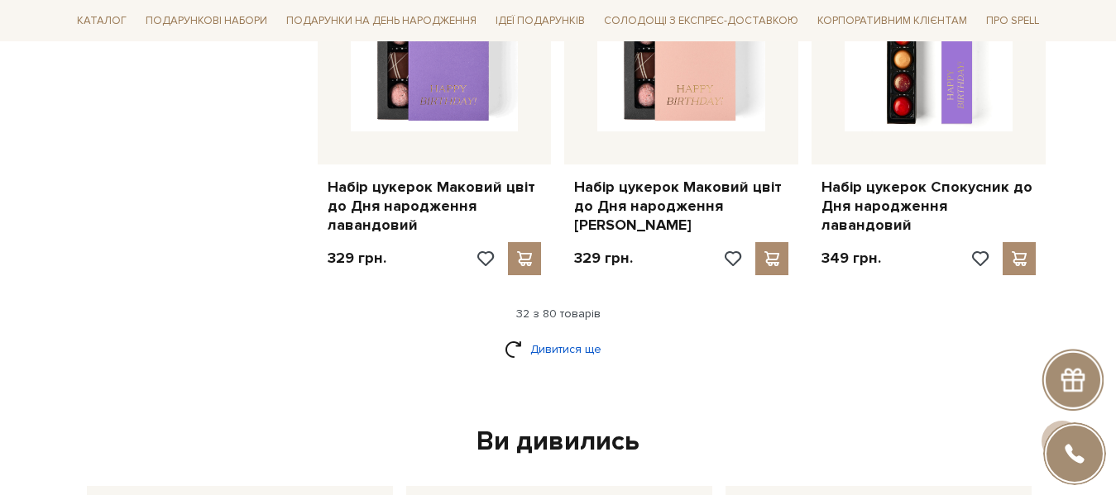
click at [526, 335] on link "Дивитися ще" at bounding box center [559, 349] width 108 height 29
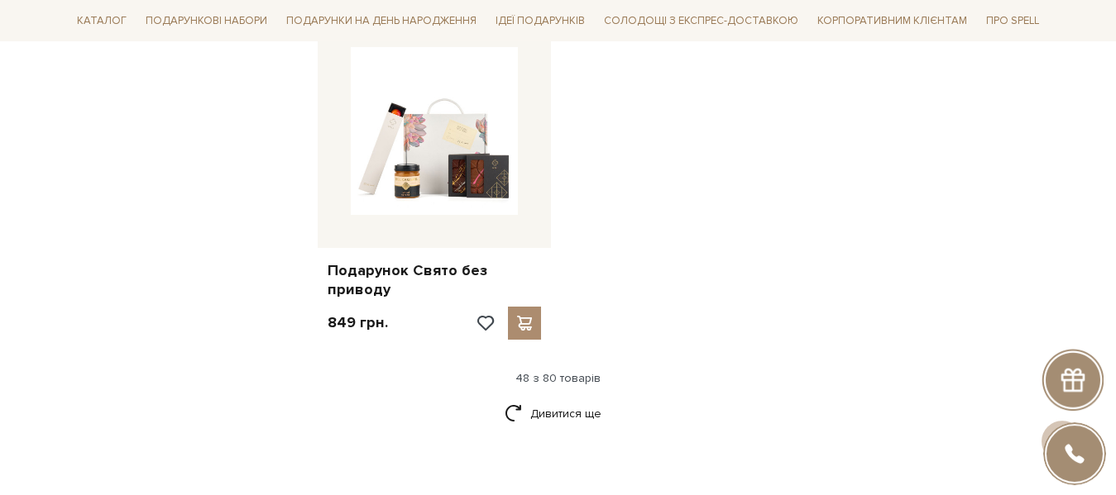
scroll to position [6188, 0]
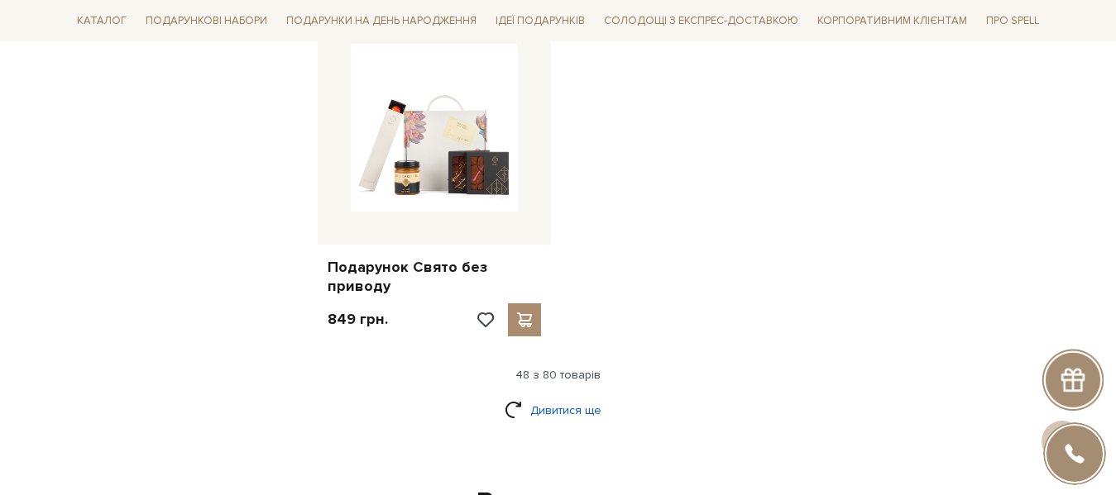
click at [553, 396] on link "Дивитися ще" at bounding box center [559, 410] width 108 height 29
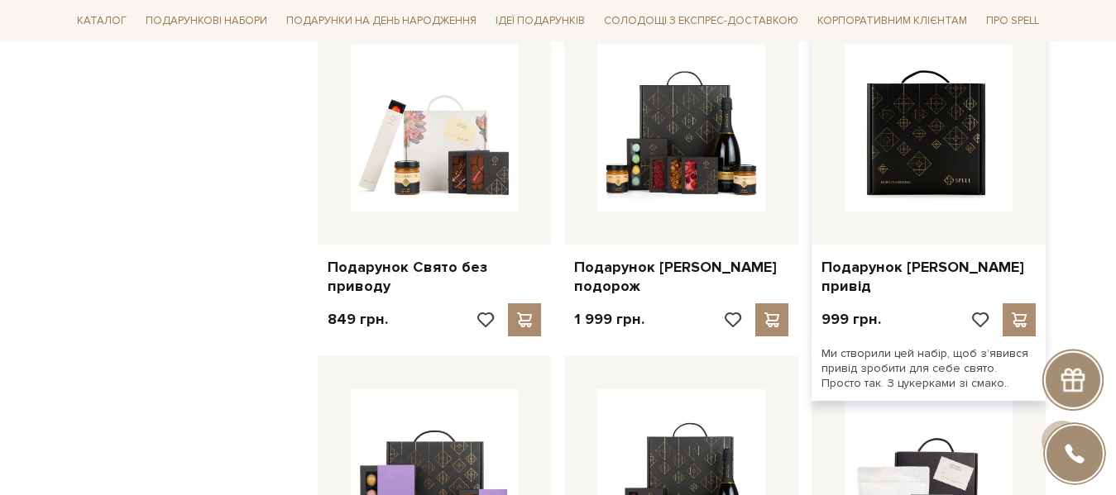
click at [892, 141] on img at bounding box center [928, 128] width 168 height 168
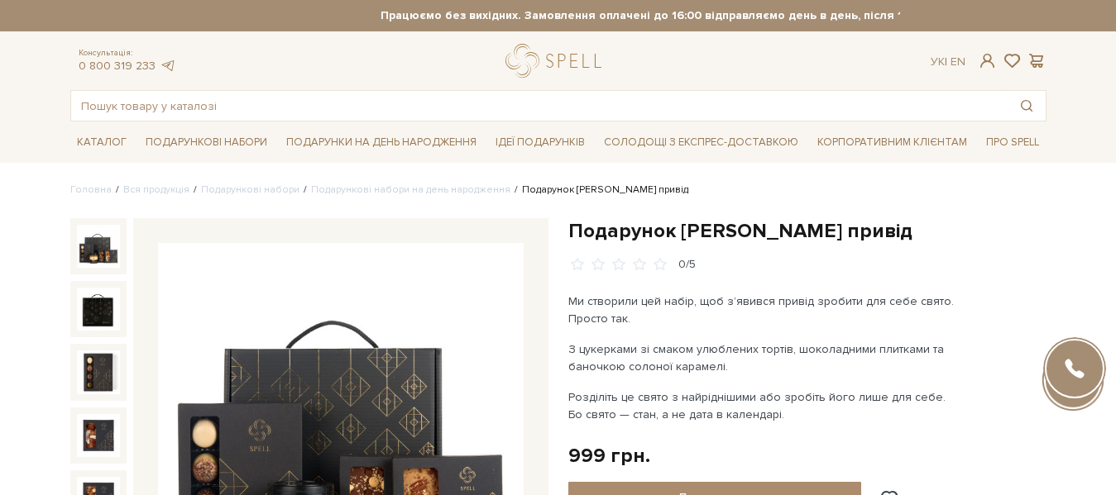
click at [287, 385] on img at bounding box center [341, 426] width 366 height 366
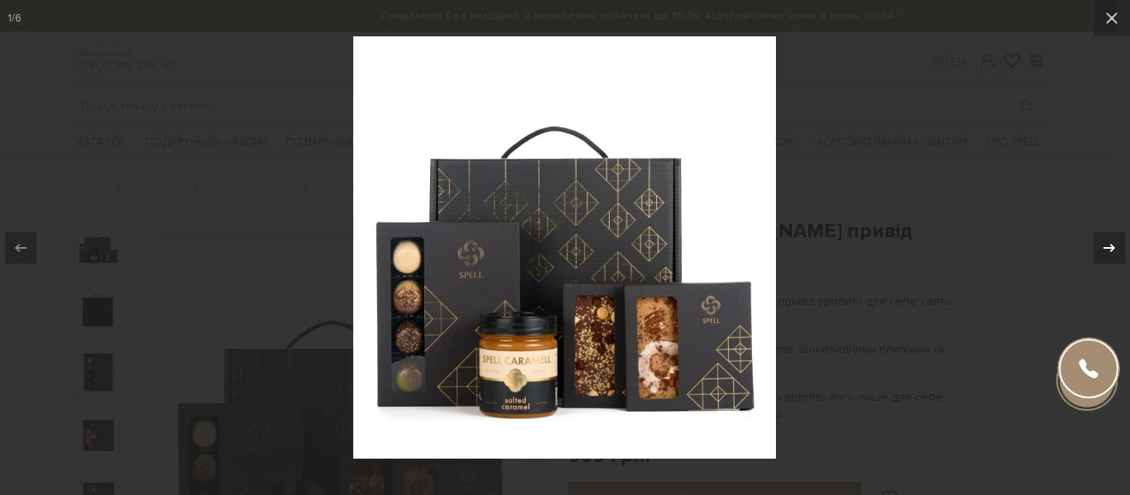
click at [1107, 246] on icon at bounding box center [1109, 248] width 20 height 20
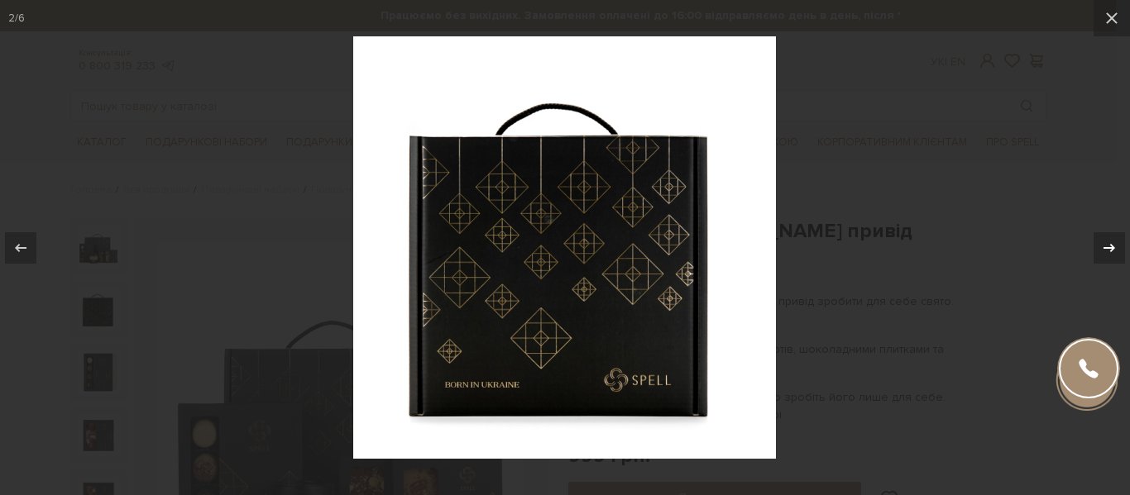
click at [1107, 246] on icon at bounding box center [1109, 248] width 20 height 20
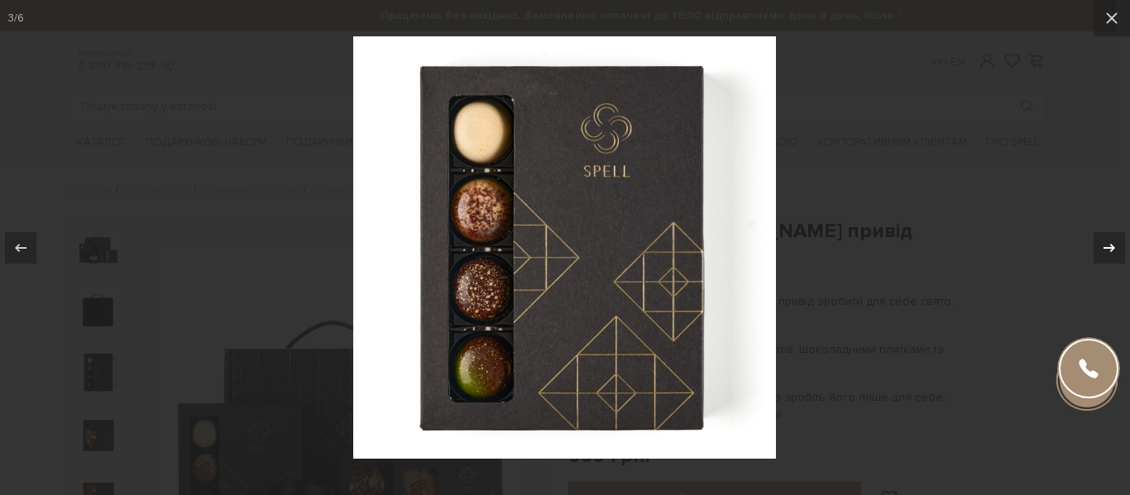
click at [1107, 246] on icon at bounding box center [1109, 248] width 20 height 20
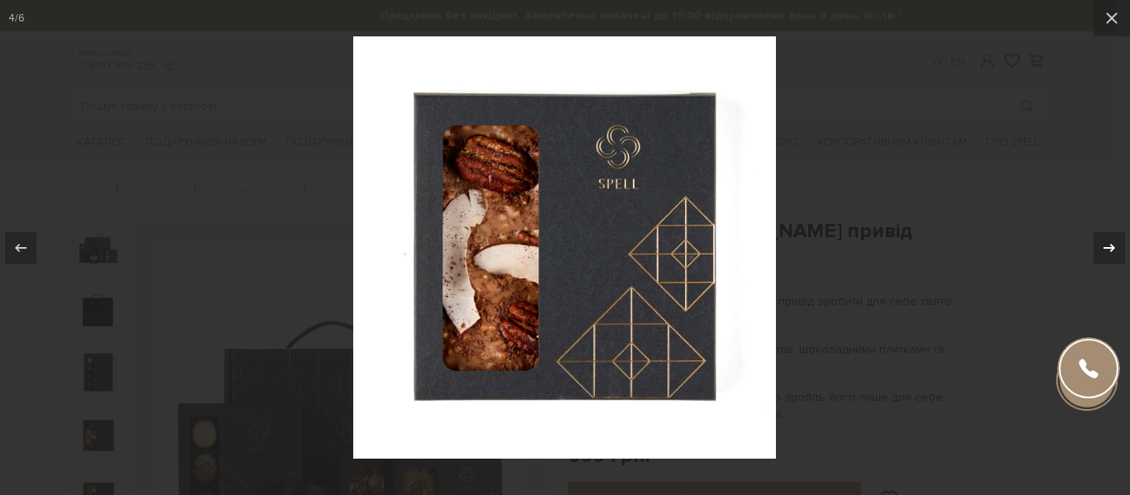
click at [1107, 246] on icon at bounding box center [1109, 248] width 20 height 20
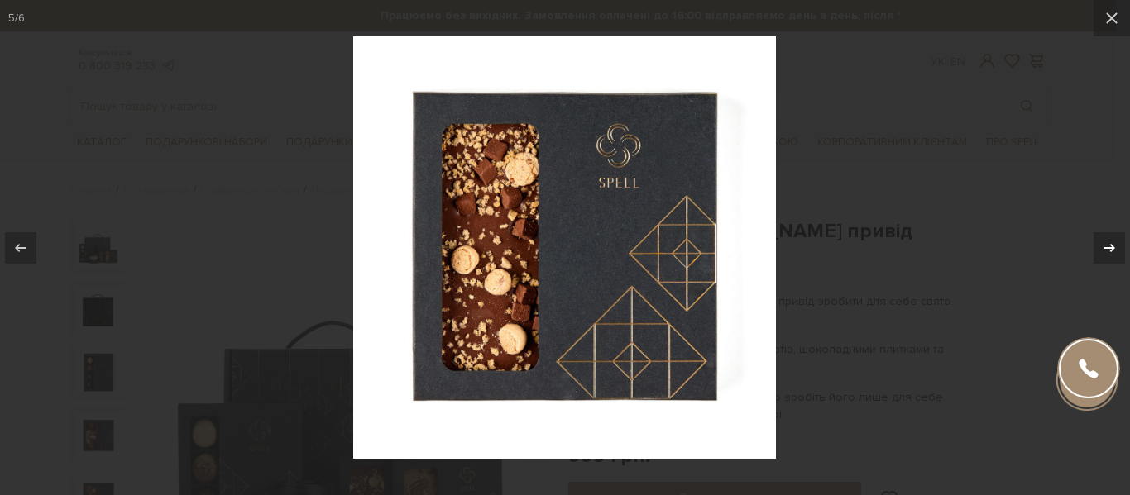
click at [1107, 246] on icon at bounding box center [1109, 248] width 20 height 20
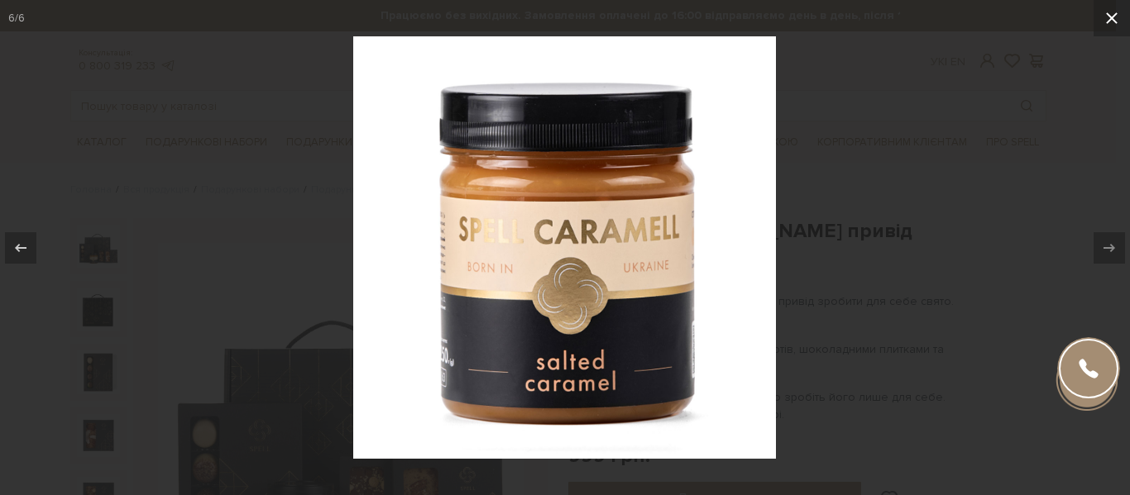
click at [1111, 22] on icon at bounding box center [1112, 18] width 20 height 20
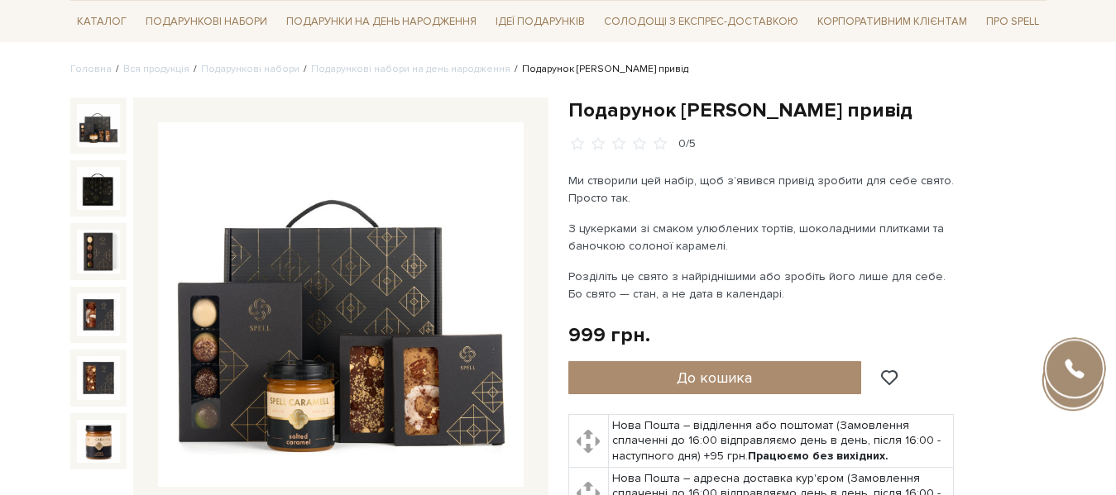
scroll to position [84, 0]
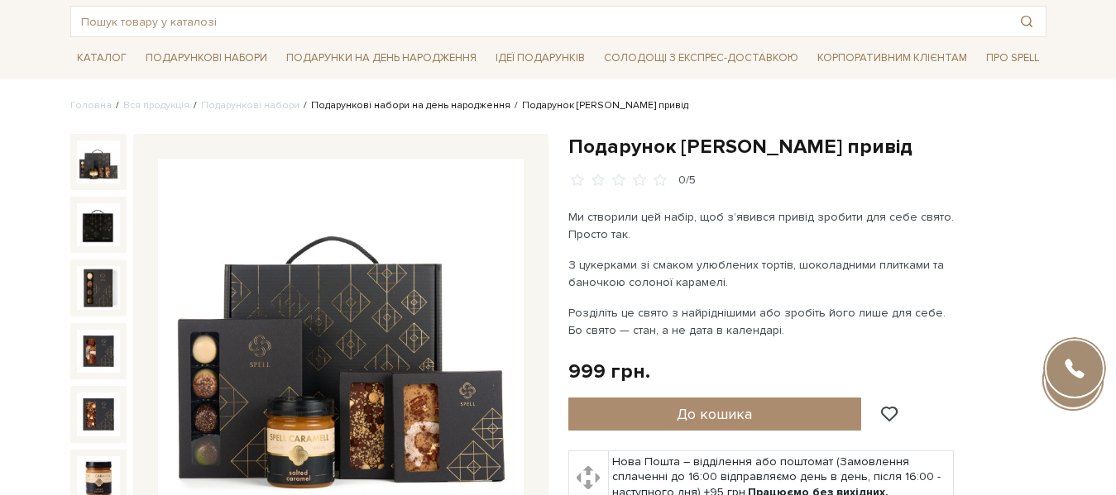
click at [478, 106] on link "Подарункові набори на день народження" at bounding box center [410, 105] width 199 height 12
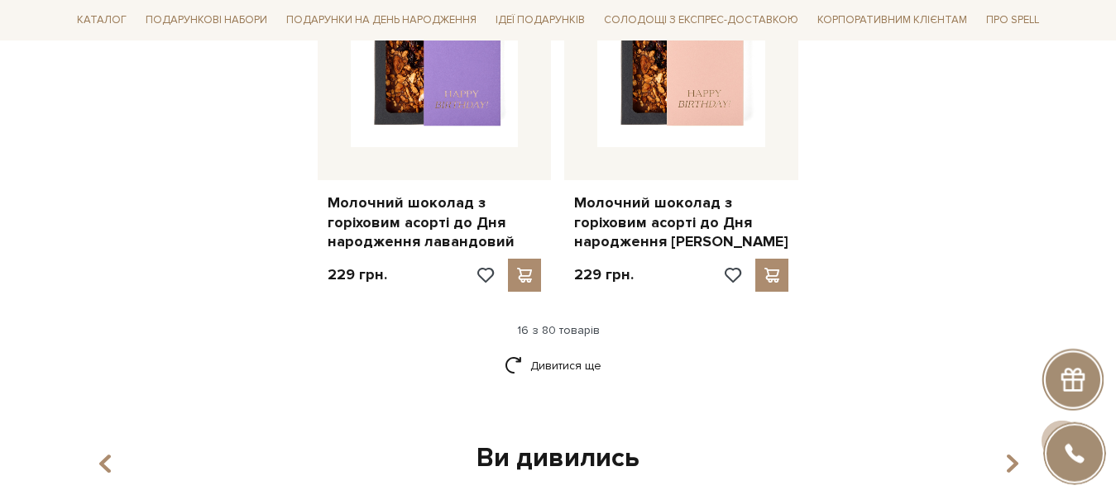
scroll to position [2278, 0]
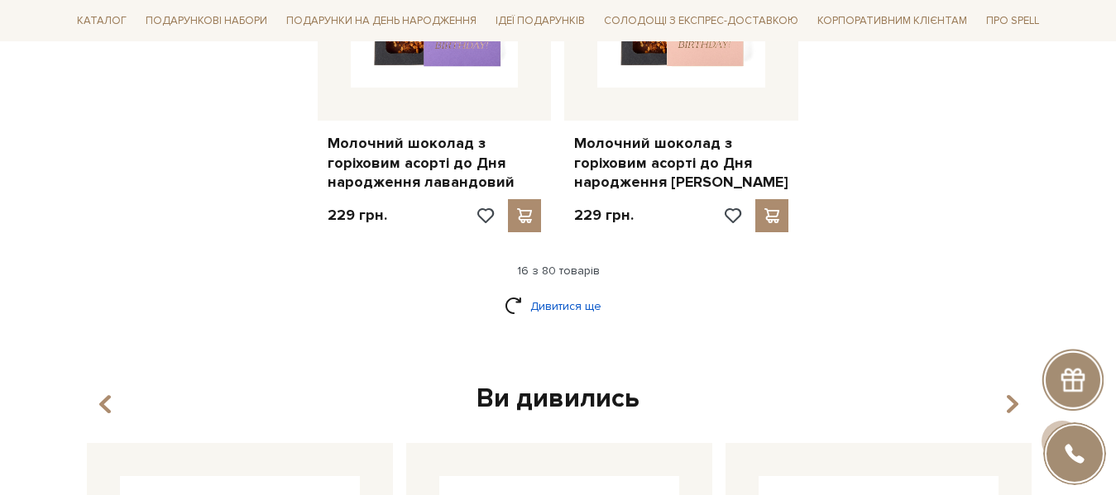
click at [564, 292] on link "Дивитися ще" at bounding box center [559, 306] width 108 height 29
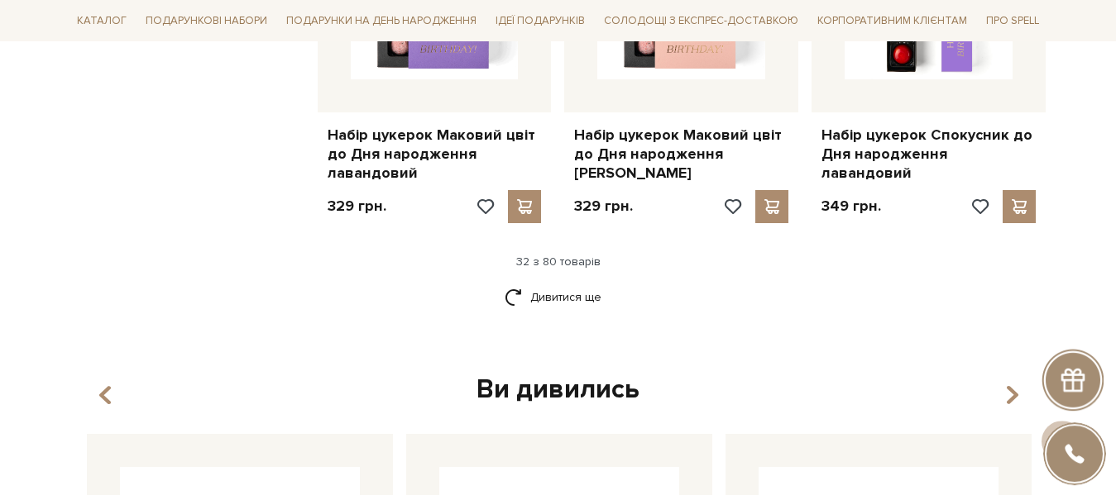
scroll to position [4134, 0]
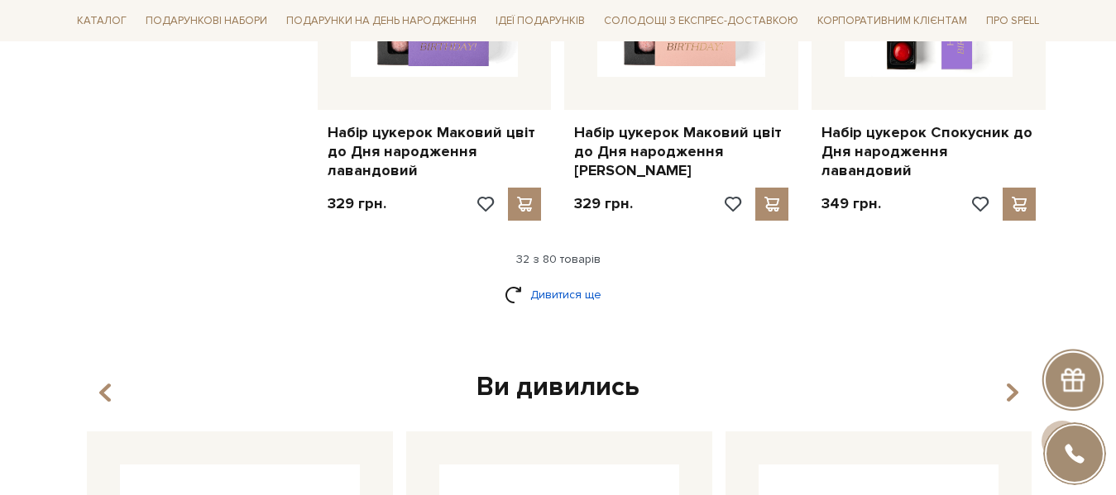
click at [539, 280] on link "Дивитися ще" at bounding box center [559, 294] width 108 height 29
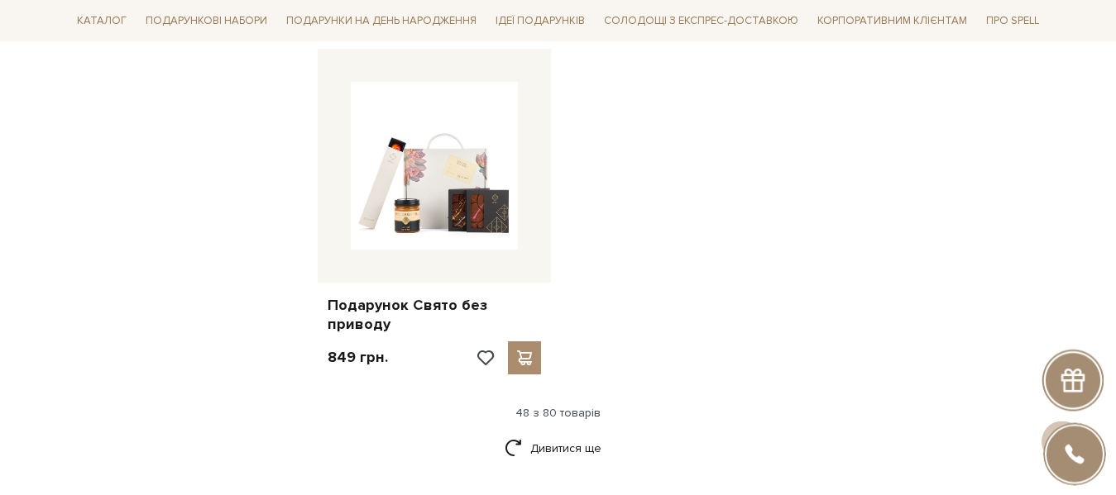
scroll to position [6217, 0]
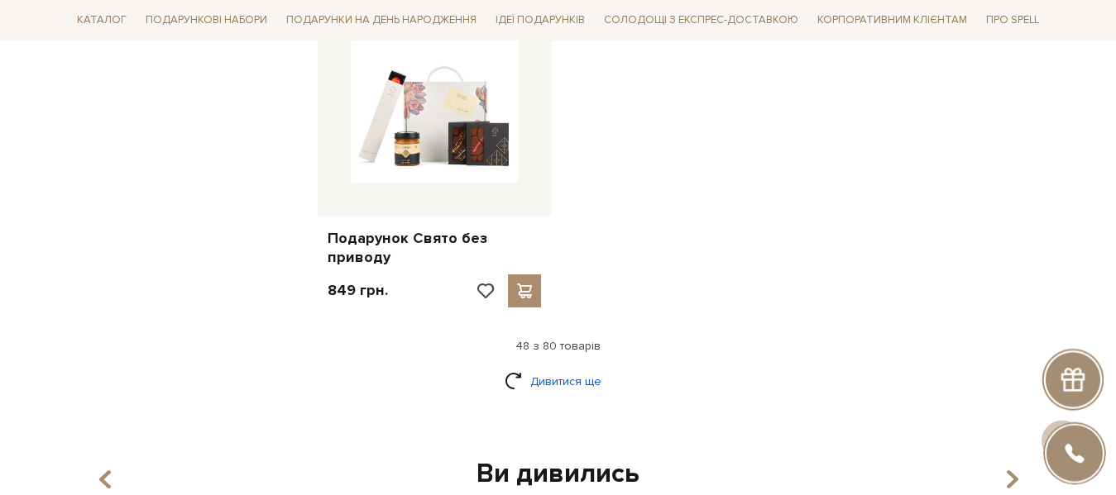
click at [556, 367] on link "Дивитися ще" at bounding box center [559, 381] width 108 height 29
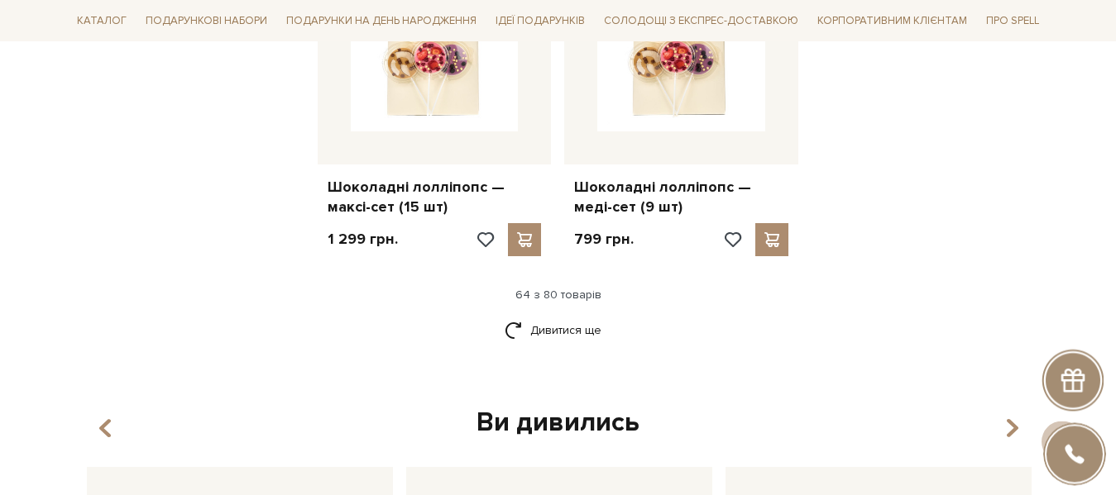
scroll to position [8017, 0]
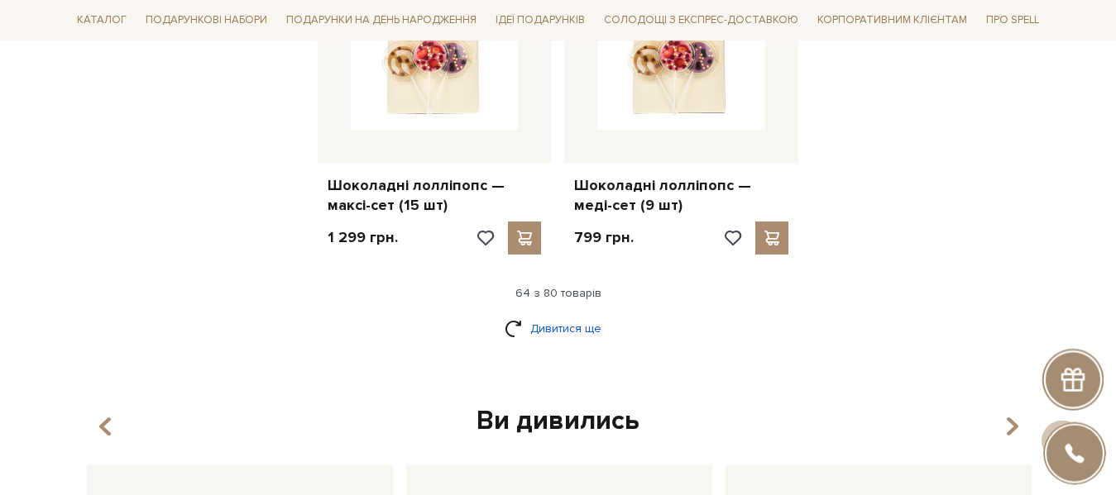
click at [561, 314] on link "Дивитися ще" at bounding box center [559, 328] width 108 height 29
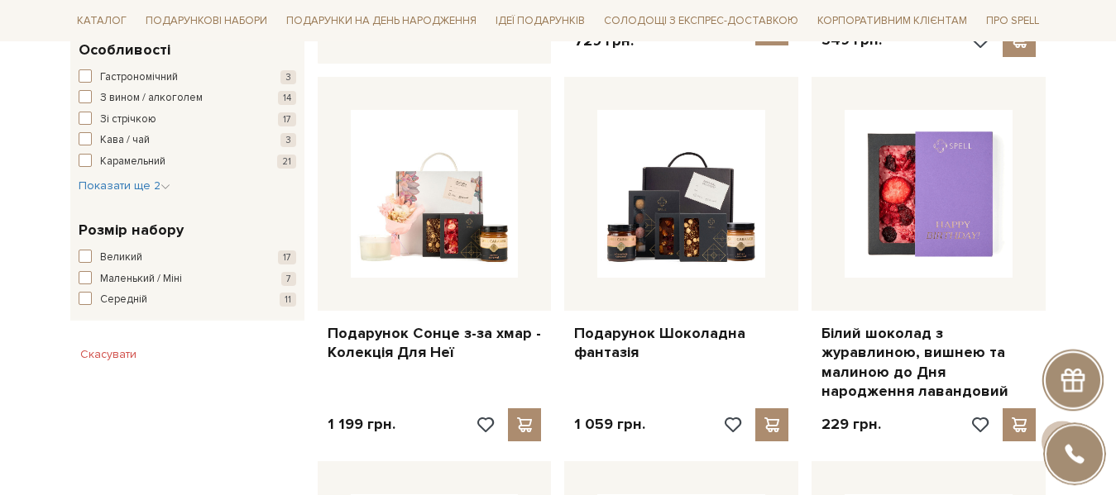
scroll to position [973, 0]
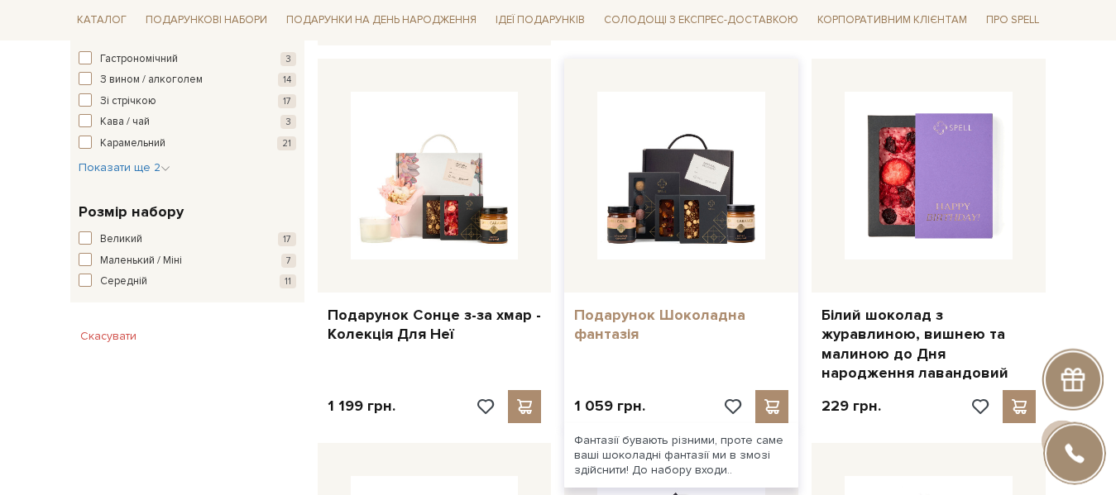
click at [626, 310] on link "Подарунок Шоколадна фантазія" at bounding box center [681, 325] width 214 height 39
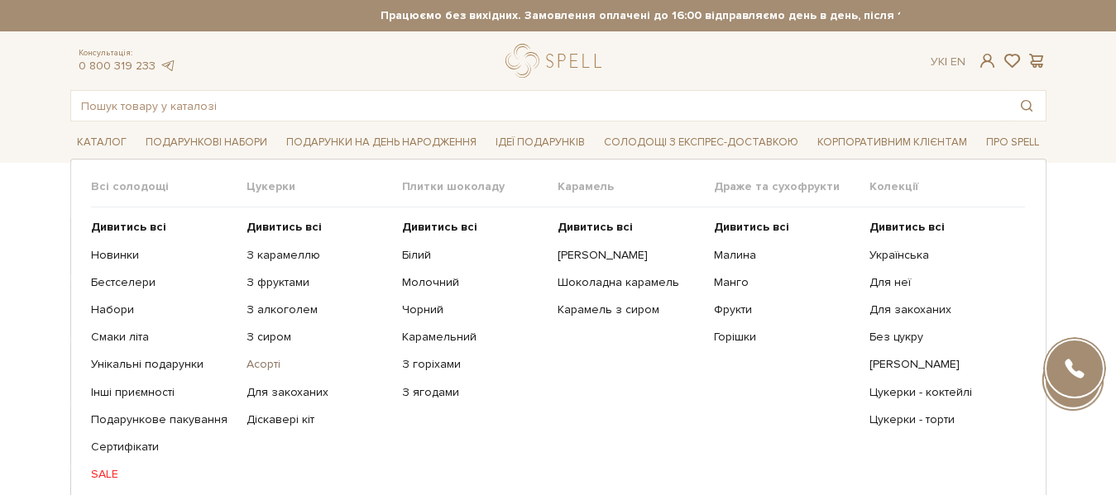
click at [261, 365] on link "Асорті" at bounding box center [317, 364] width 143 height 15
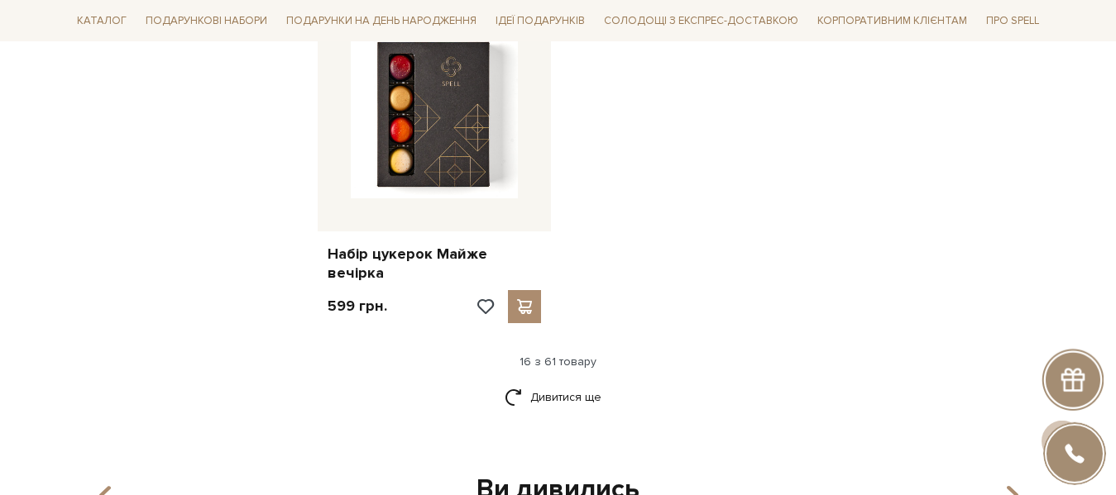
scroll to position [2109, 0]
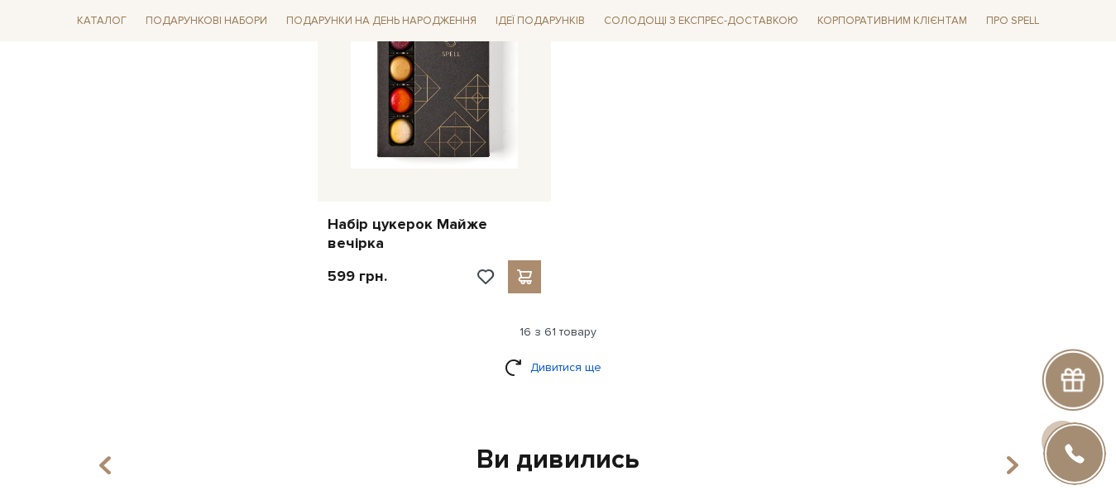
click at [554, 353] on link "Дивитися ще" at bounding box center [559, 367] width 108 height 29
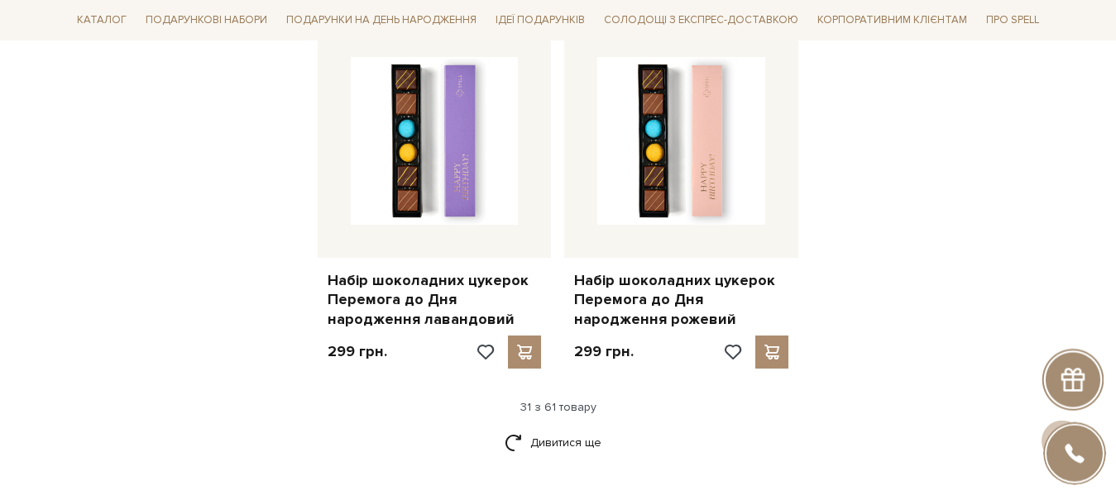
scroll to position [3881, 0]
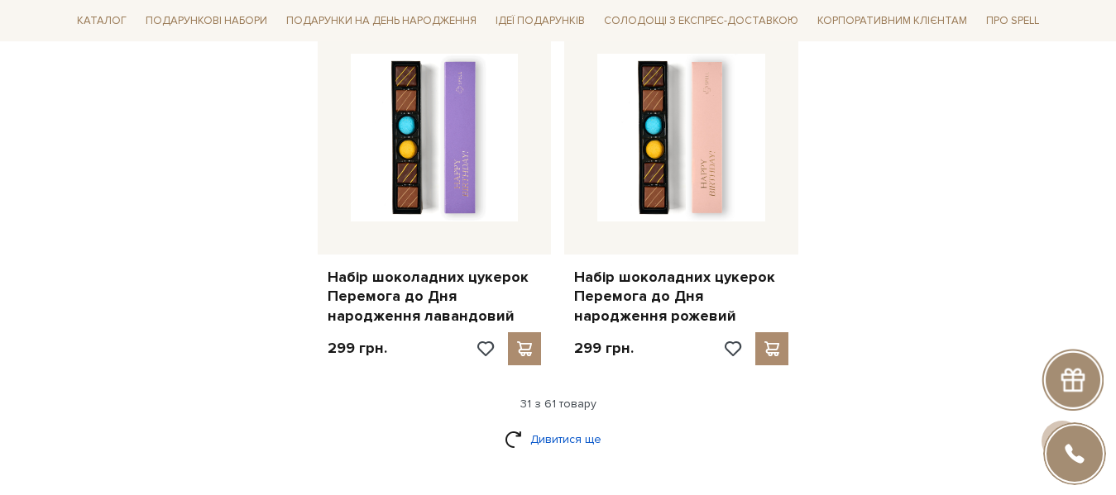
click at [550, 425] on link "Дивитися ще" at bounding box center [559, 439] width 108 height 29
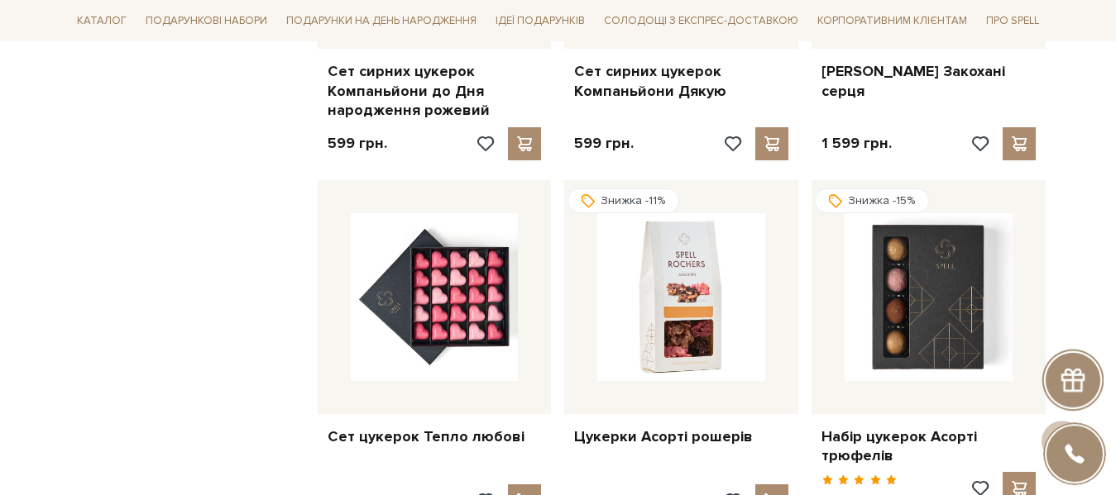
scroll to position [4893, 0]
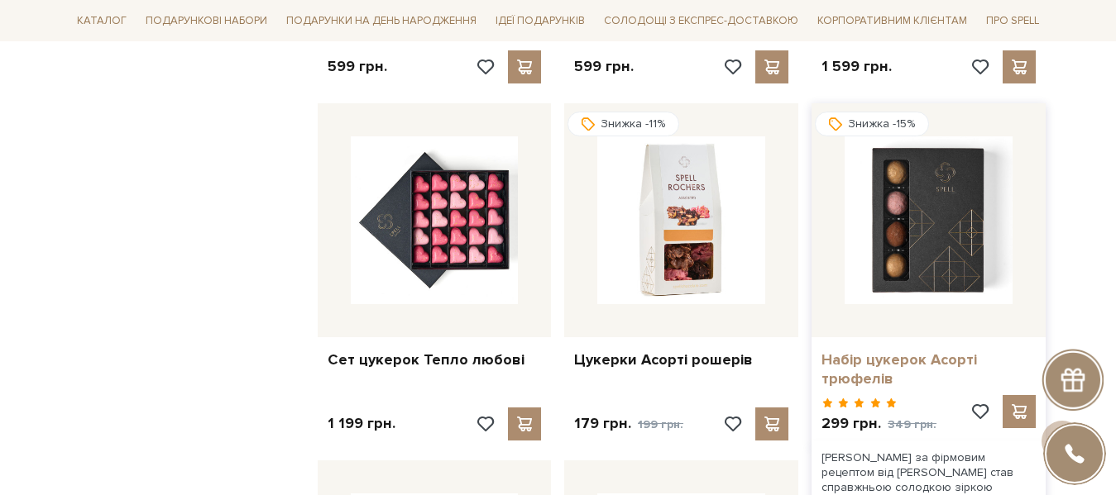
click at [883, 351] on link "Набір цукерок Асорті трюфелів" at bounding box center [928, 370] width 214 height 39
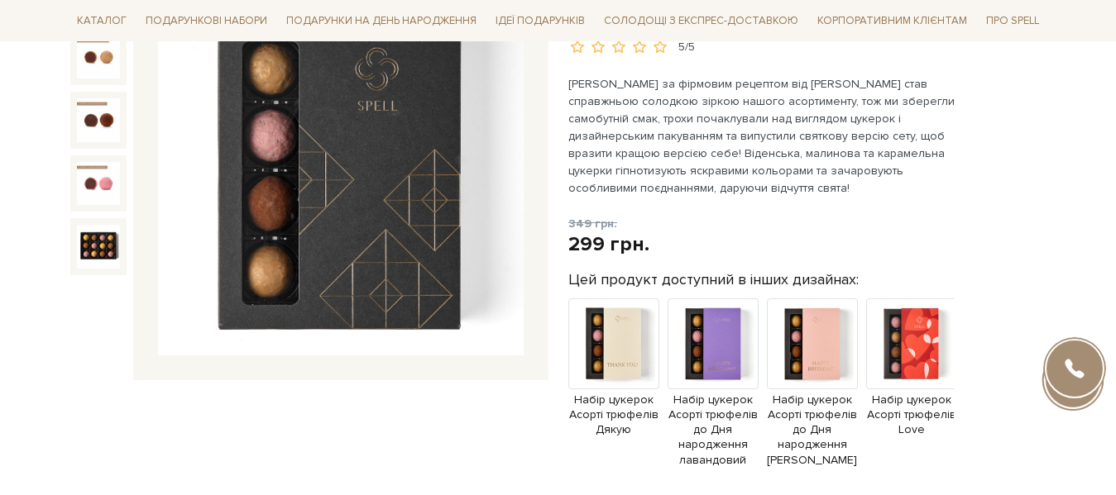
scroll to position [253, 0]
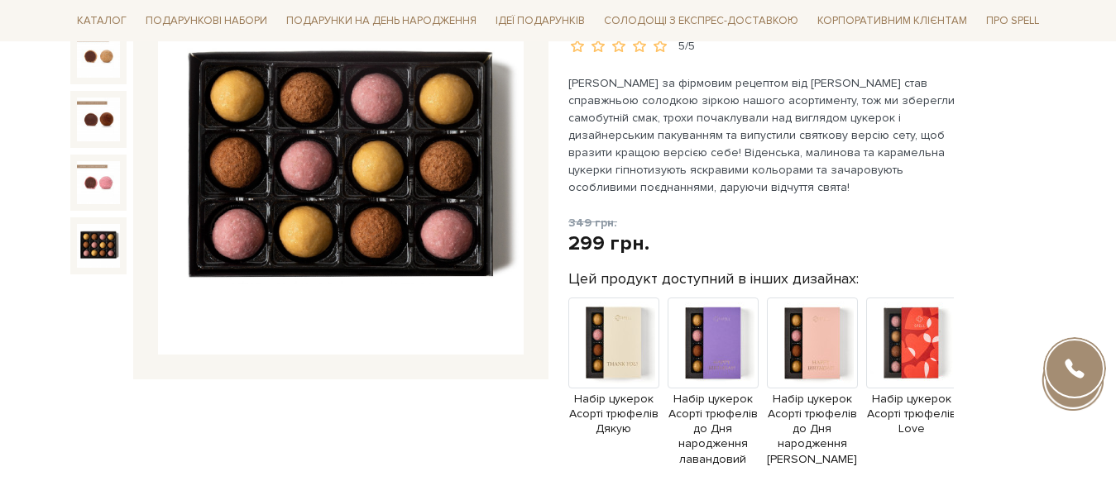
click at [93, 249] on img at bounding box center [98, 245] width 43 height 43
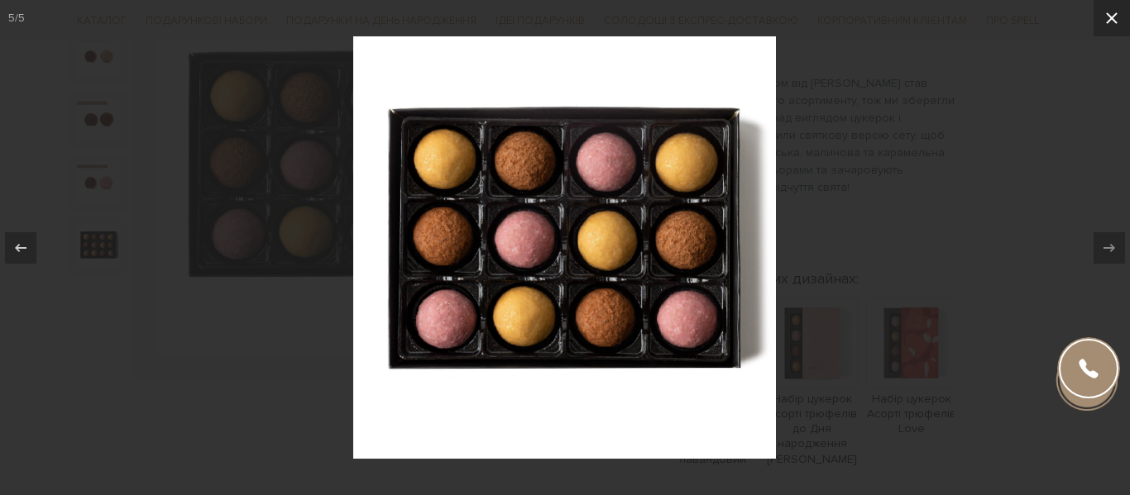
click at [1112, 18] on icon at bounding box center [1112, 18] width 12 height 12
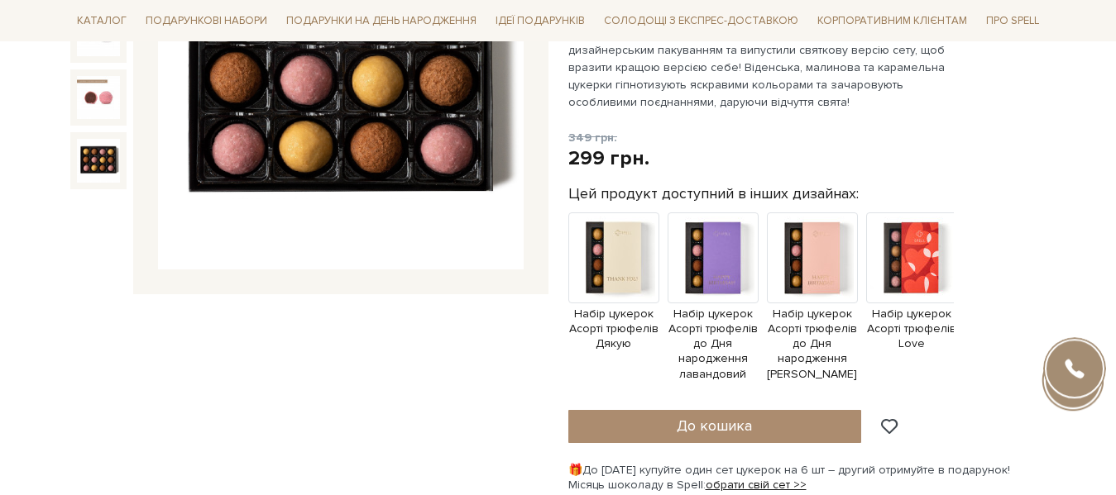
scroll to position [337, 0]
